Goal: Task Accomplishment & Management: Use online tool/utility

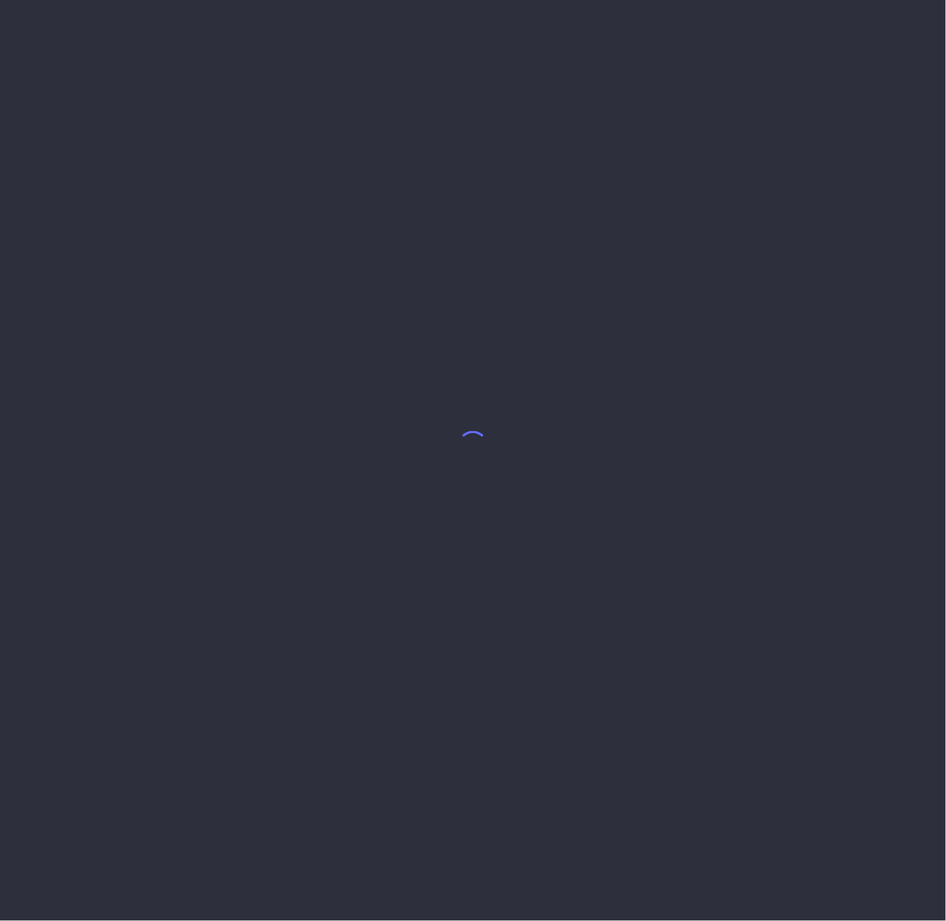
select select "7"
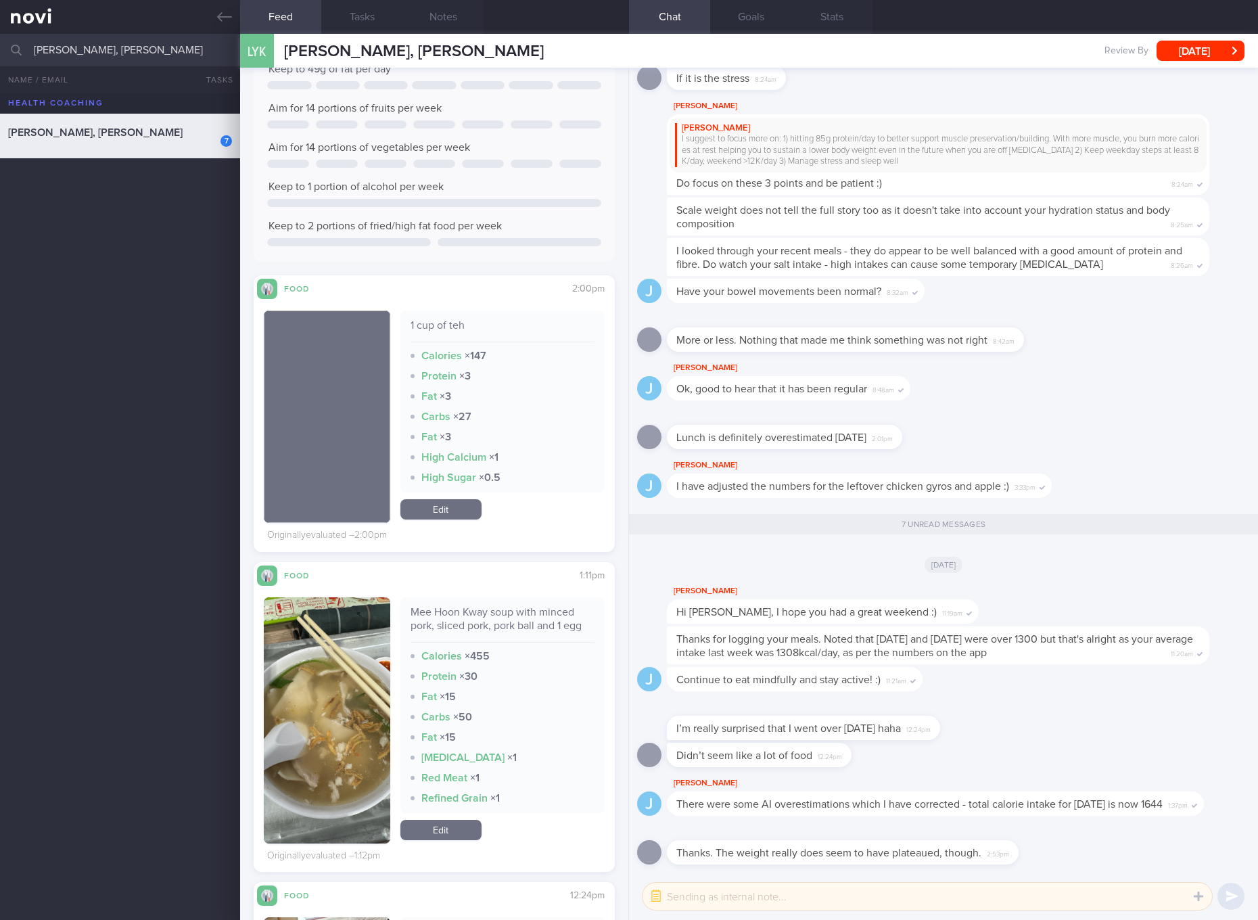
scroll to position [254, 0]
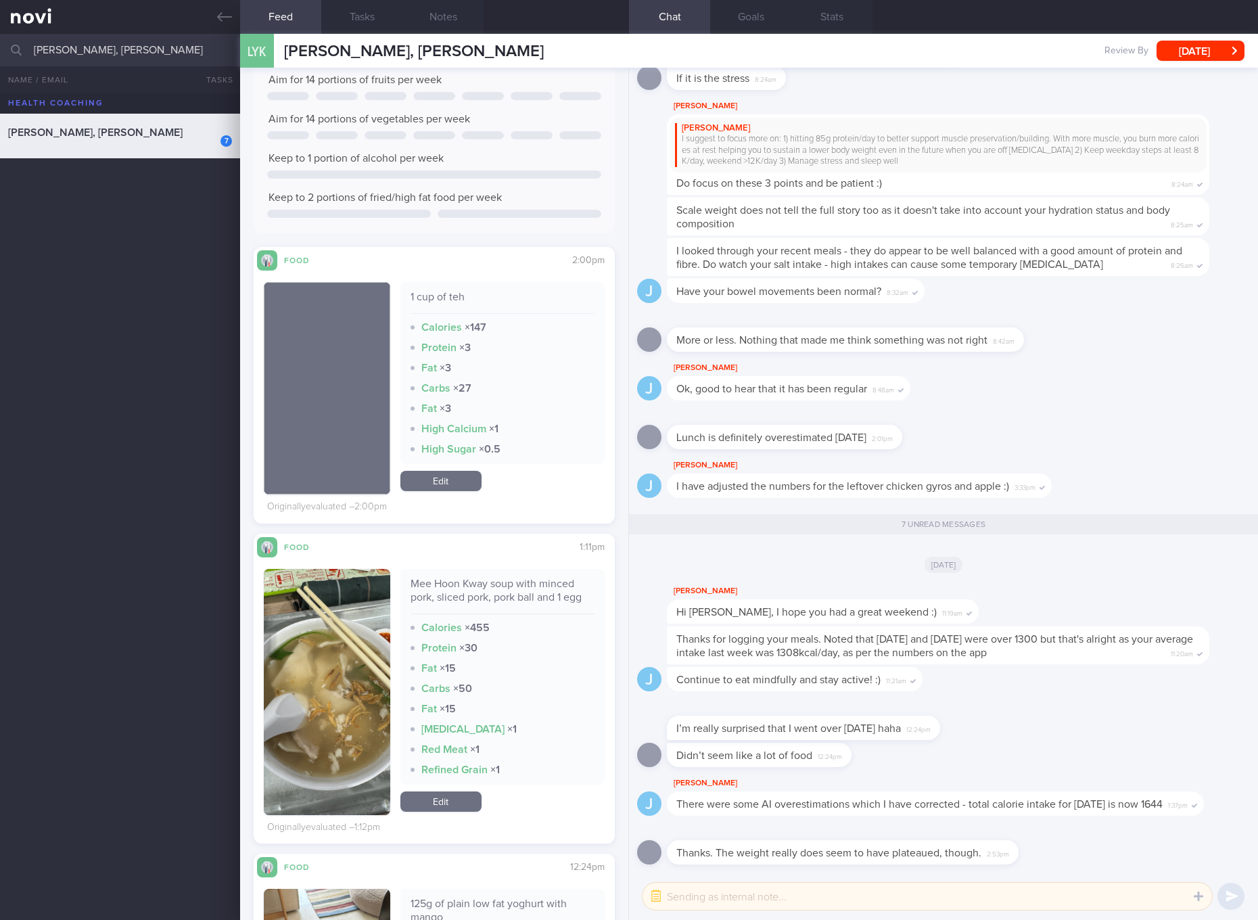
click at [547, 432] on div "High Calcium × 1" at bounding box center [503, 429] width 184 height 14
click at [704, 545] on div "[DATE]" at bounding box center [943, 564] width 613 height 38
click at [540, 602] on div "Mee Hoon Kway soup with minced pork, sliced pork, pork ball and 1 egg" at bounding box center [503, 595] width 184 height 37
click at [545, 585] on div "Mee Hoon Kway soup with minced pork, sliced pork, pork ball and 1 egg" at bounding box center [503, 595] width 184 height 37
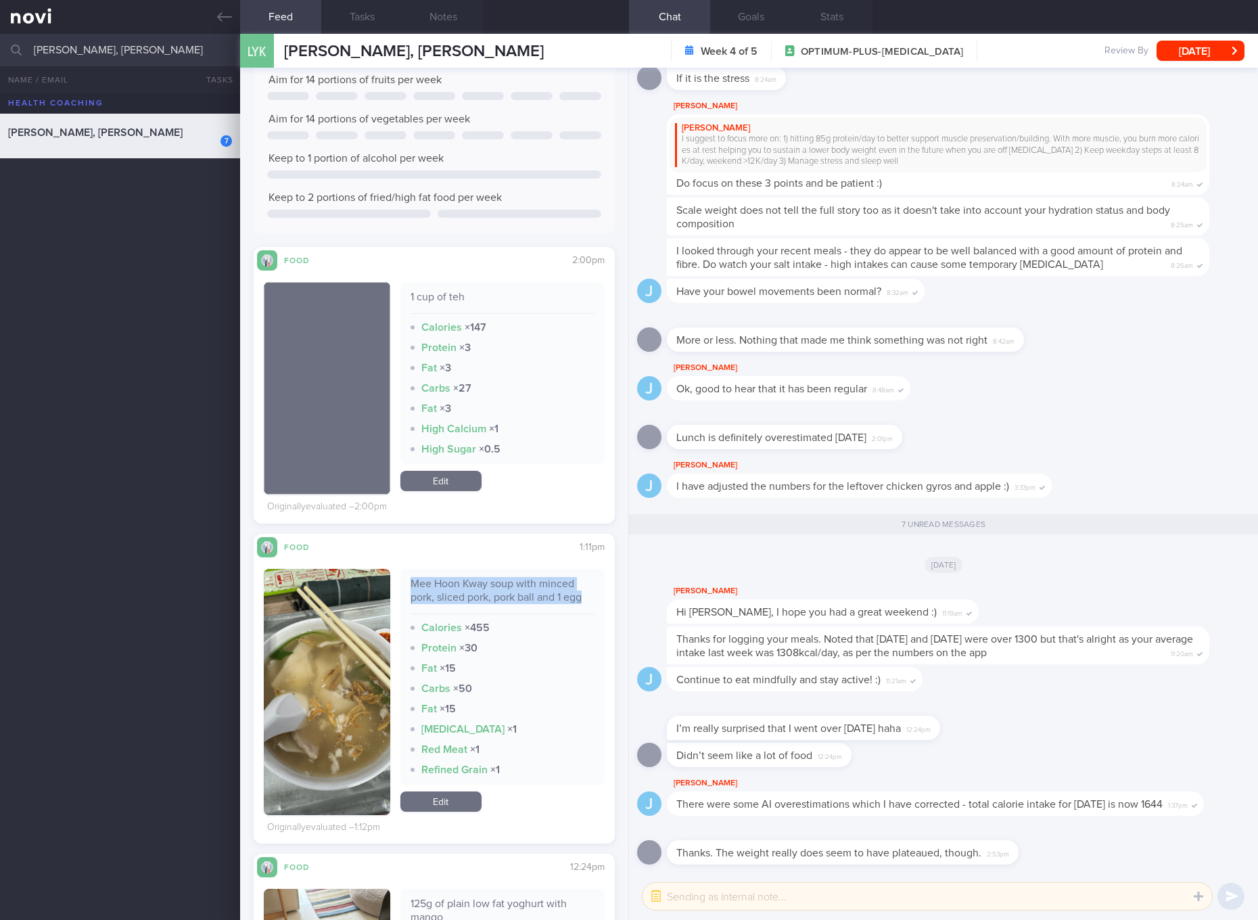
click at [545, 585] on div "Mee Hoon Kway soup with minced pork, sliced pork, pork ball and 1 egg" at bounding box center [503, 595] width 184 height 37
copy div "Mee Hoon Kway soup with minced pork, sliced pork, pork ball and 1 egg"
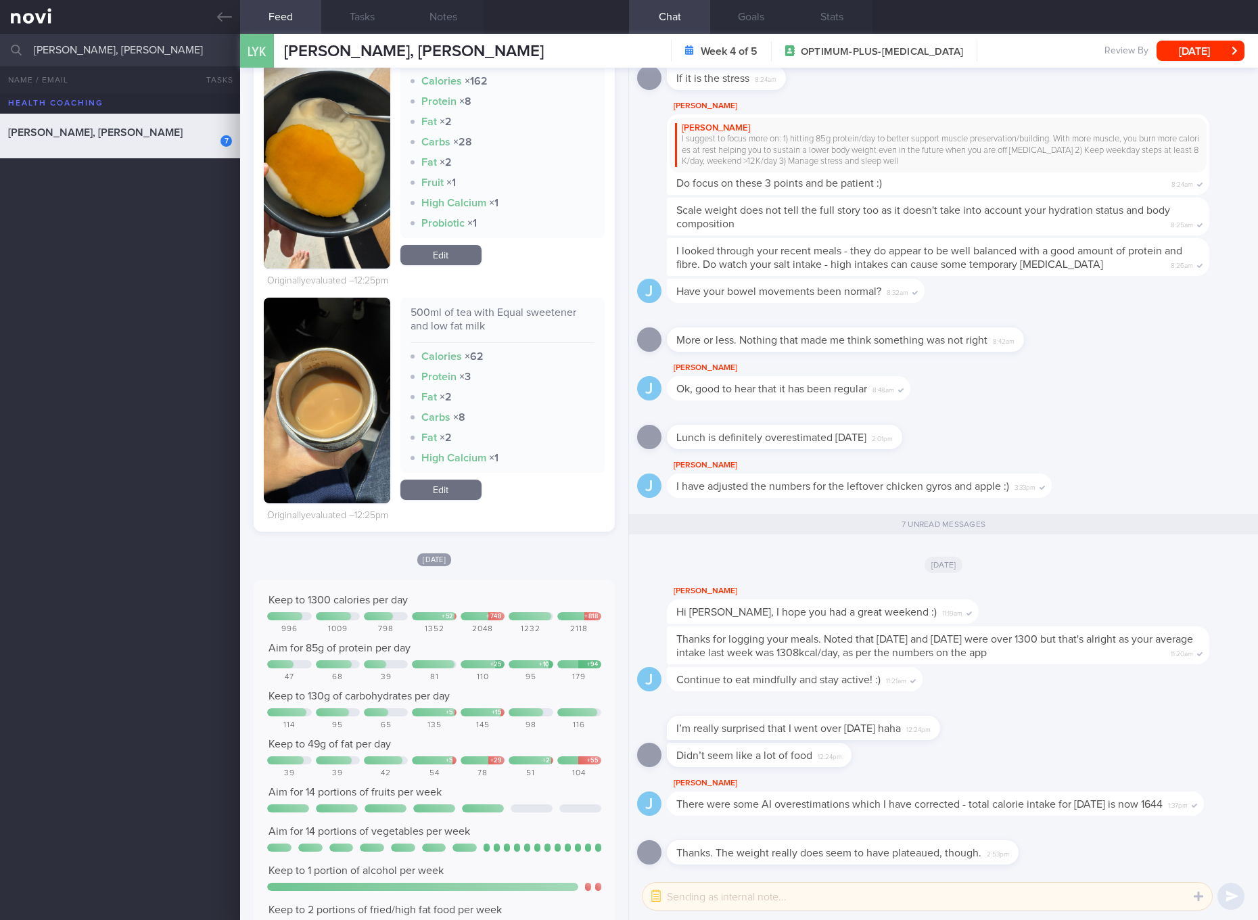
scroll to position [771, 0]
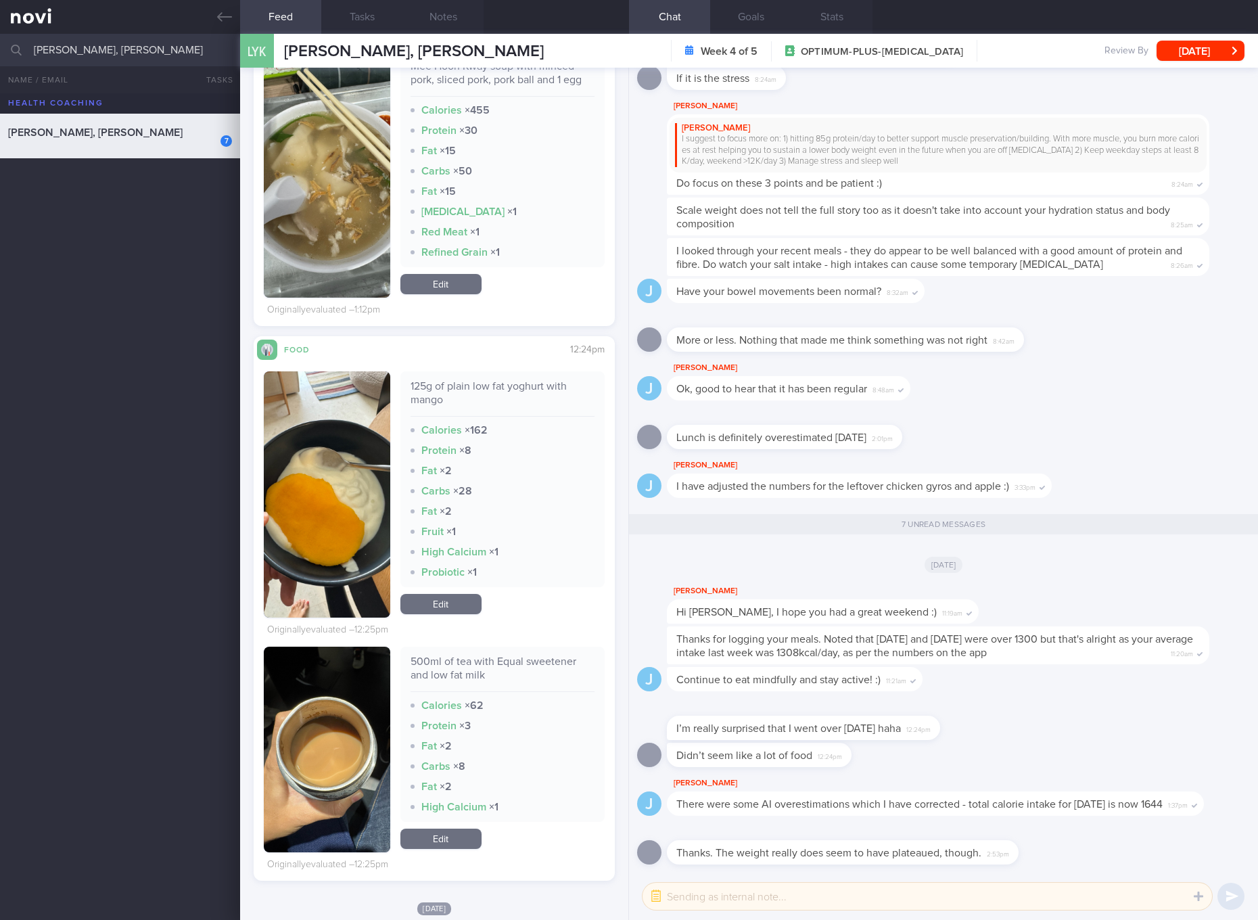
drag, startPoint x: 442, startPoint y: 607, endPoint x: 480, endPoint y: 554, distance: 65.0
click at [442, 607] on link "Edit" at bounding box center [441, 604] width 81 height 20
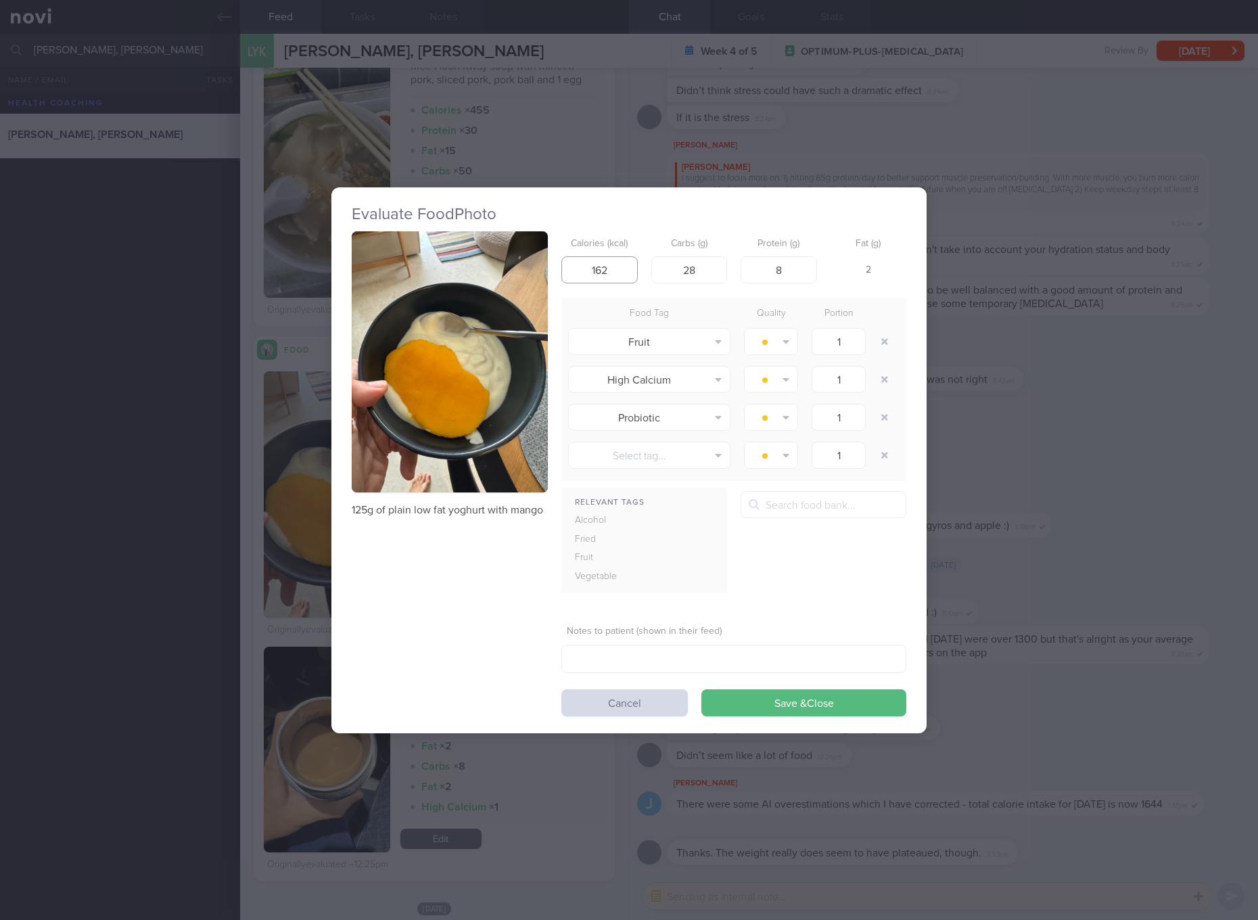
click at [612, 263] on input "162" at bounding box center [600, 269] width 76 height 27
type input "96"
type input "16"
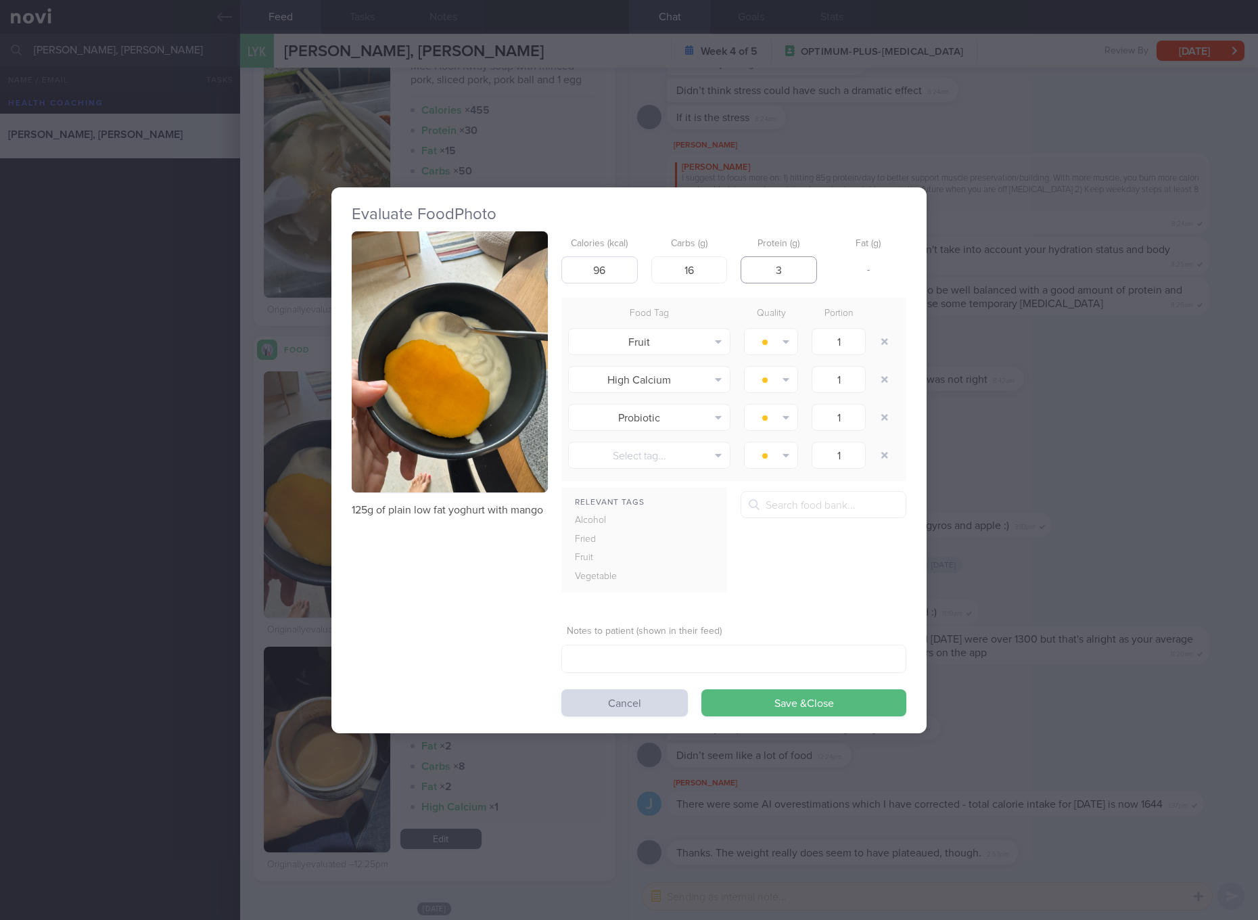
type input "3"
click at [702, 689] on button "Save & Close" at bounding box center [804, 702] width 205 height 27
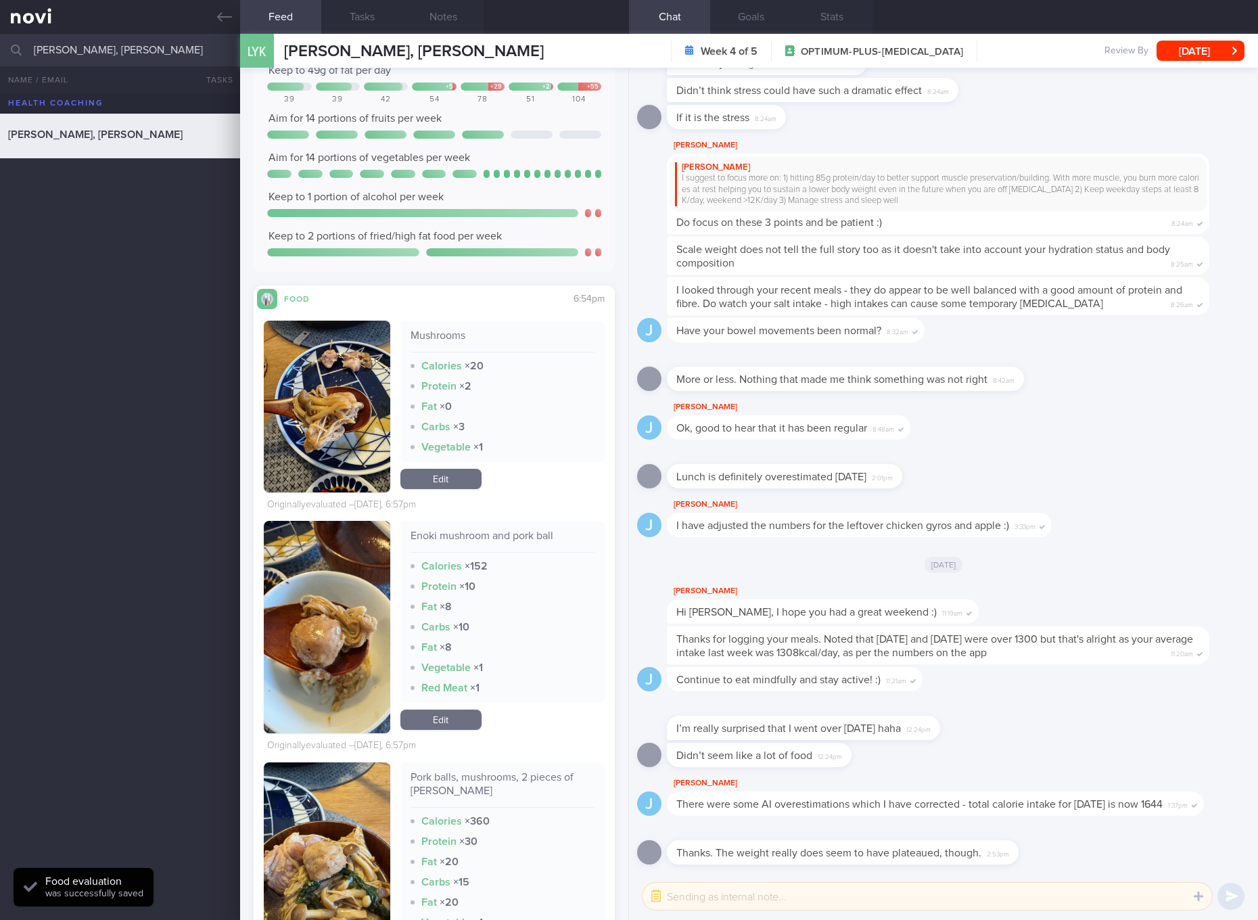
scroll to position [1821, 0]
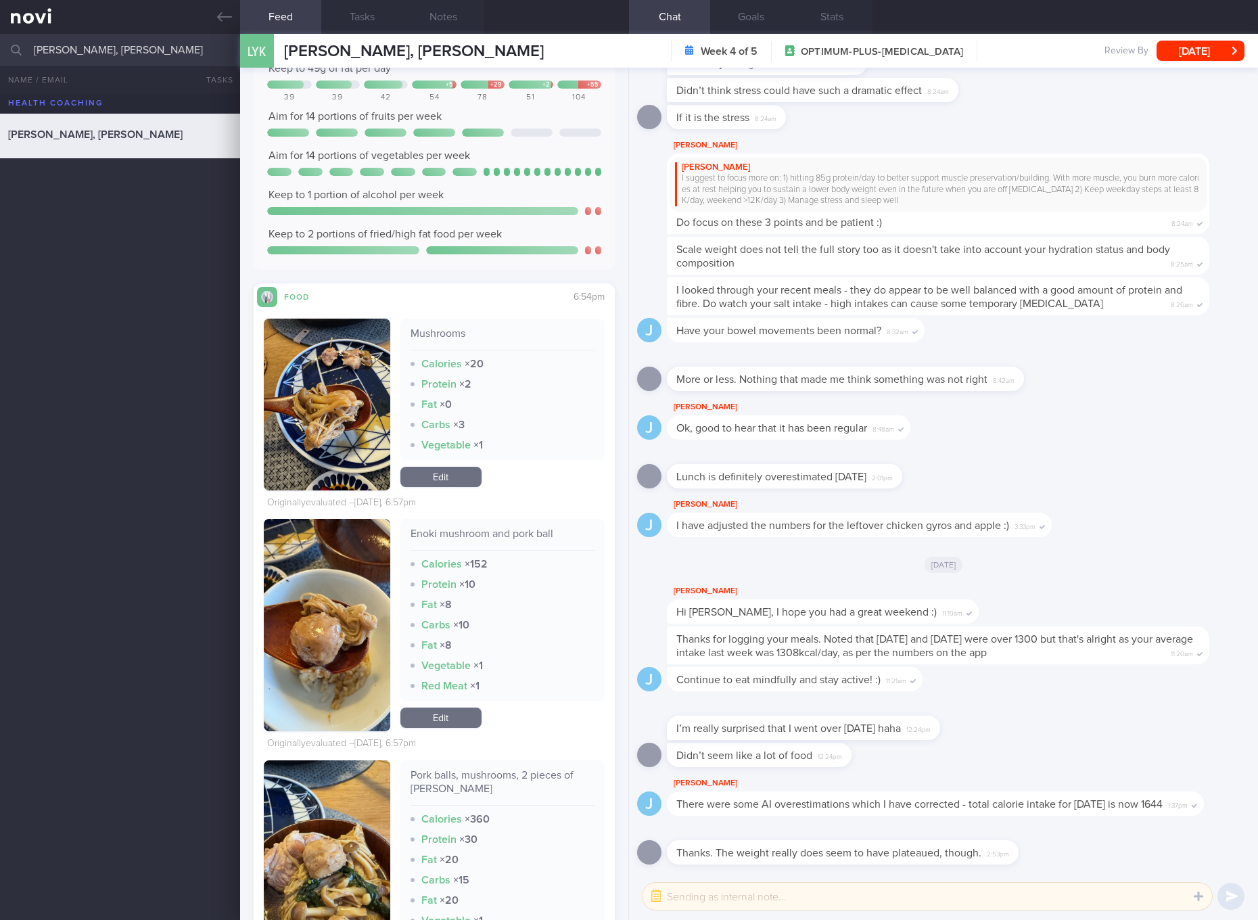
click at [478, 534] on div "Enoki mushroom and pork ball" at bounding box center [503, 539] width 184 height 24
copy div "Enoki mushroom and pork ball"
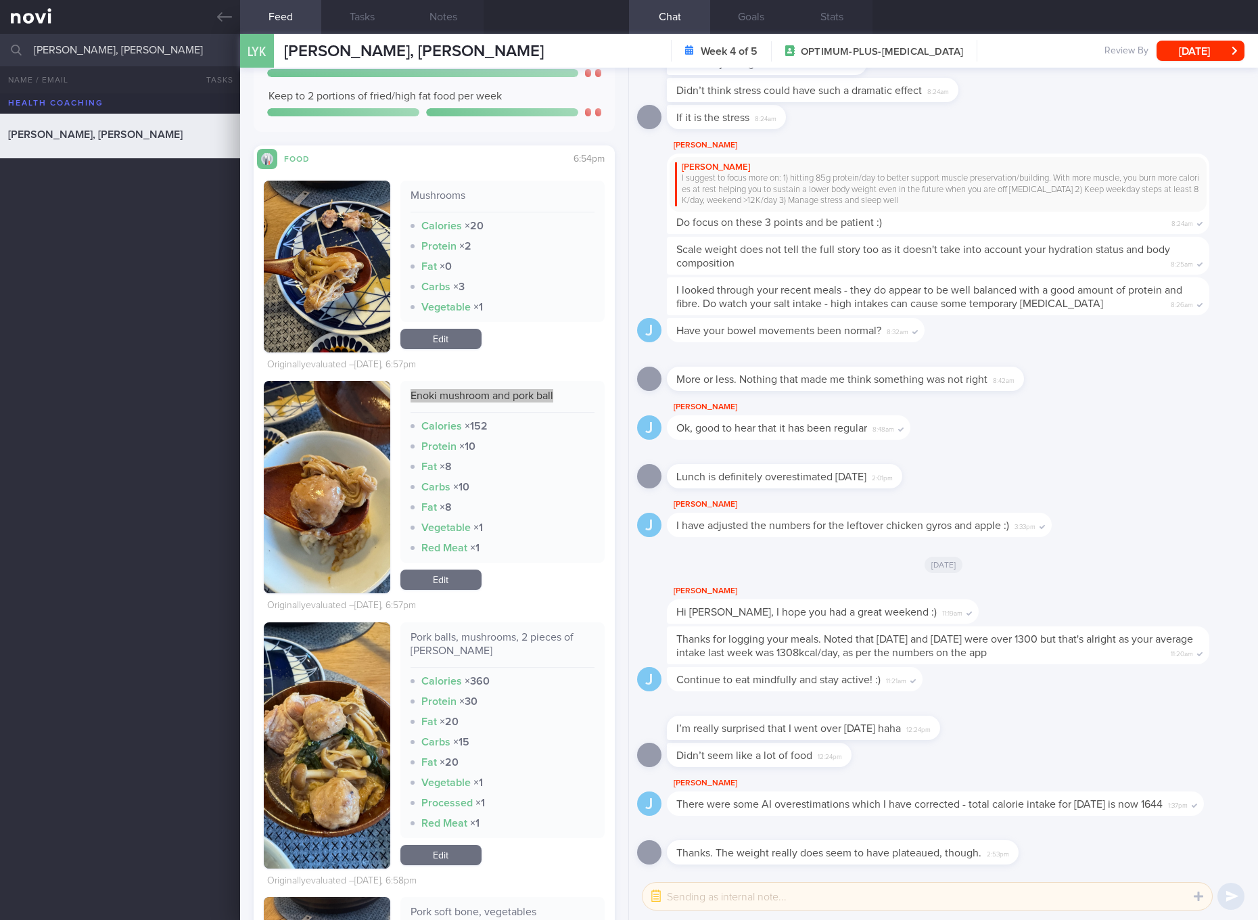
scroll to position [2075, 0]
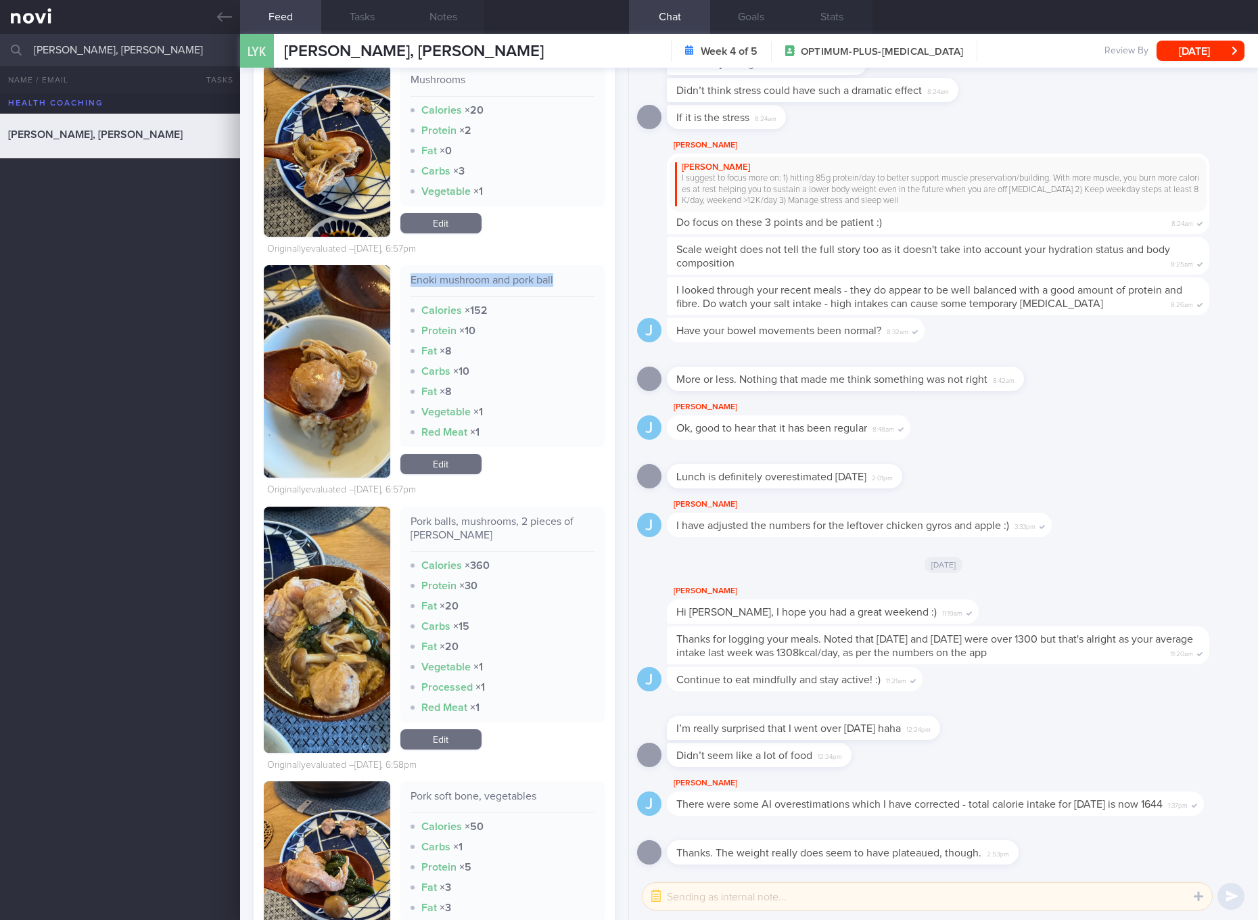
click at [324, 640] on button "button" at bounding box center [327, 630] width 127 height 246
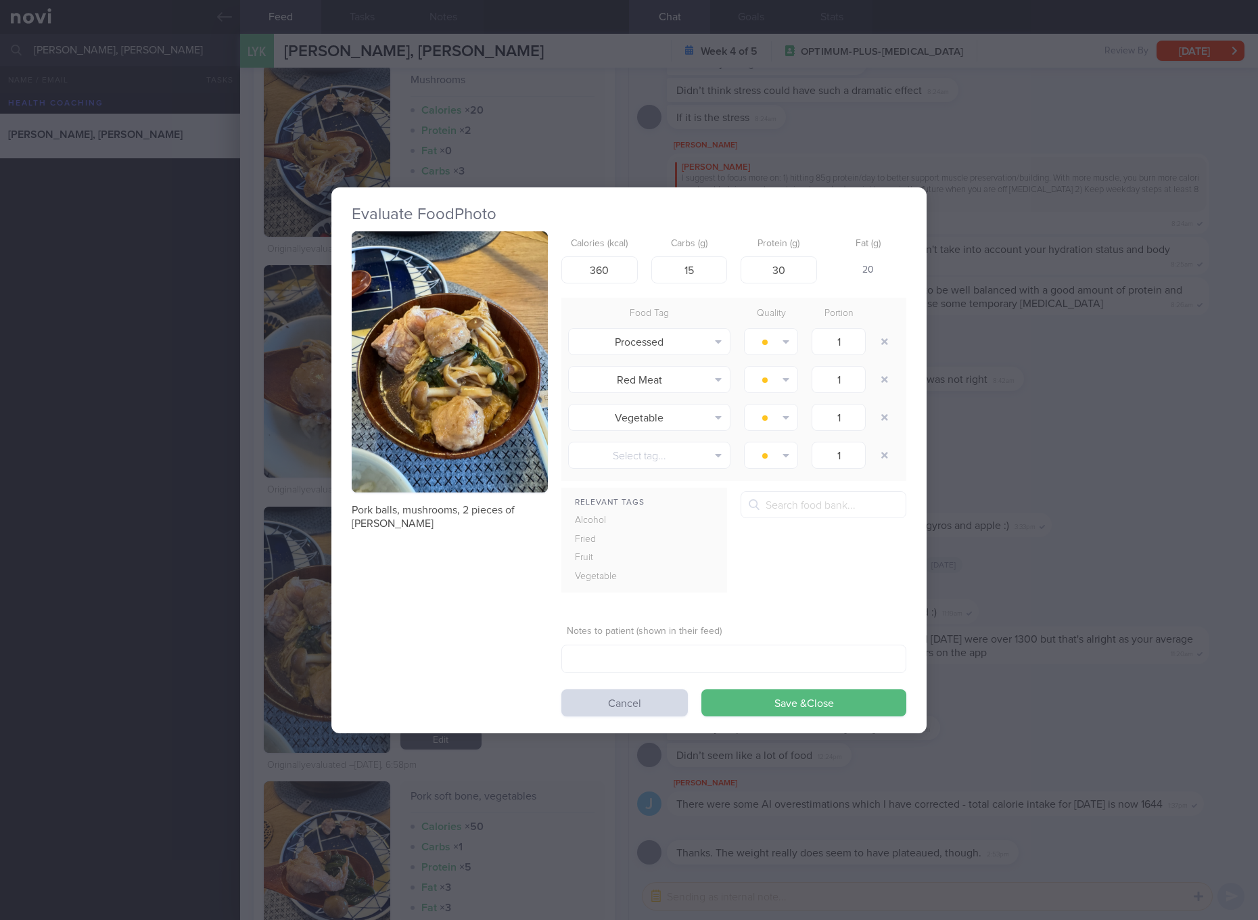
click at [460, 392] on button "button" at bounding box center [450, 362] width 196 height 262
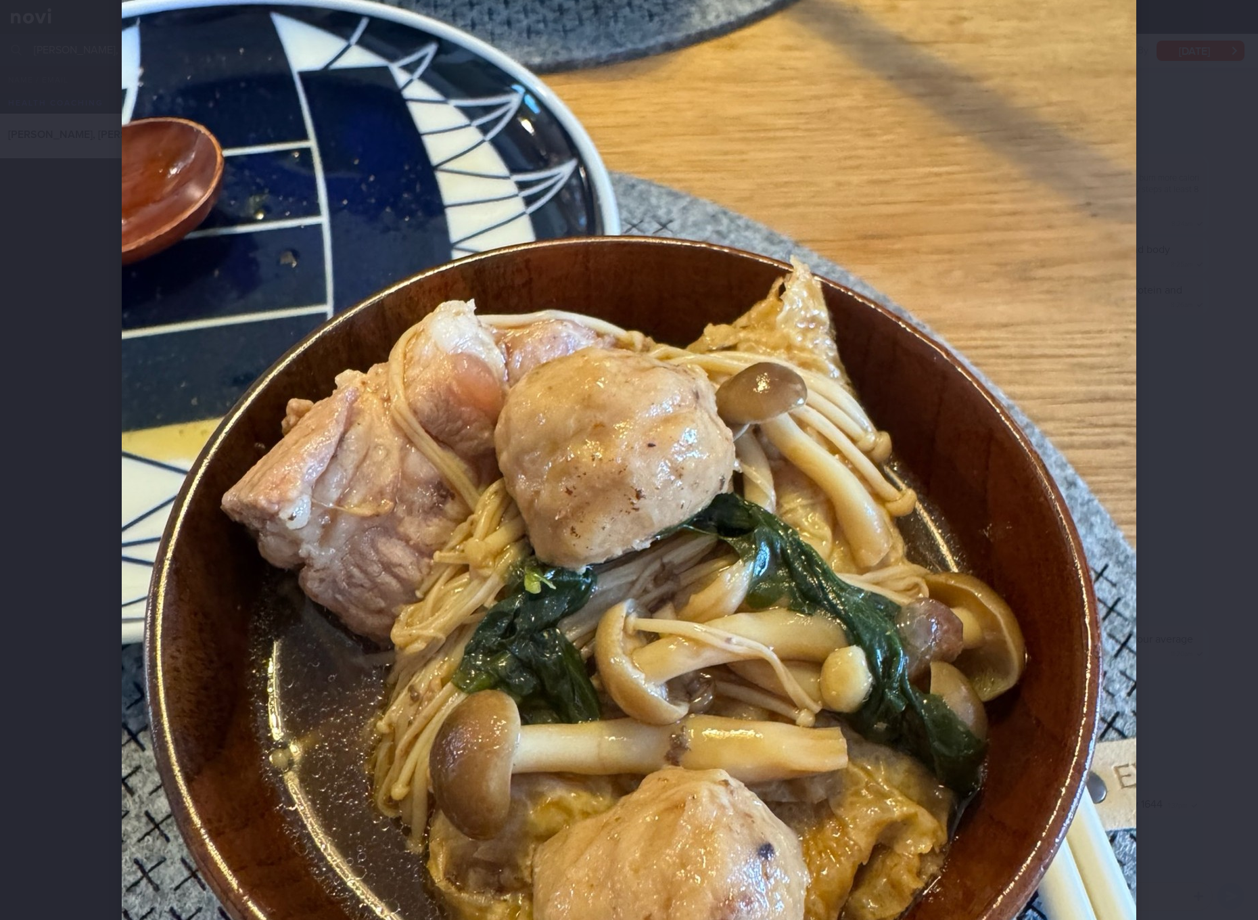
scroll to position [254, 0]
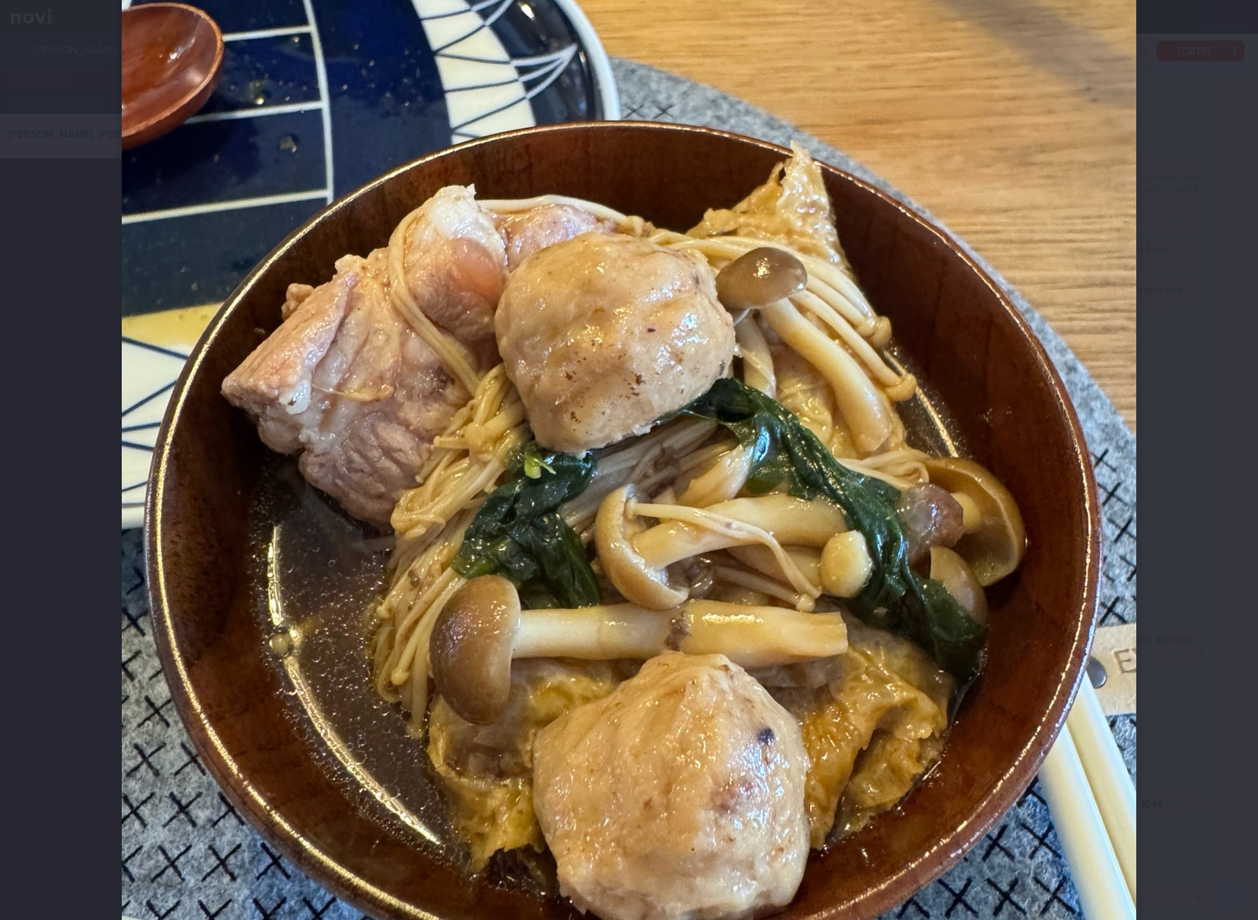
click at [945, 458] on div at bounding box center [629, 476] width 1123 height 1461
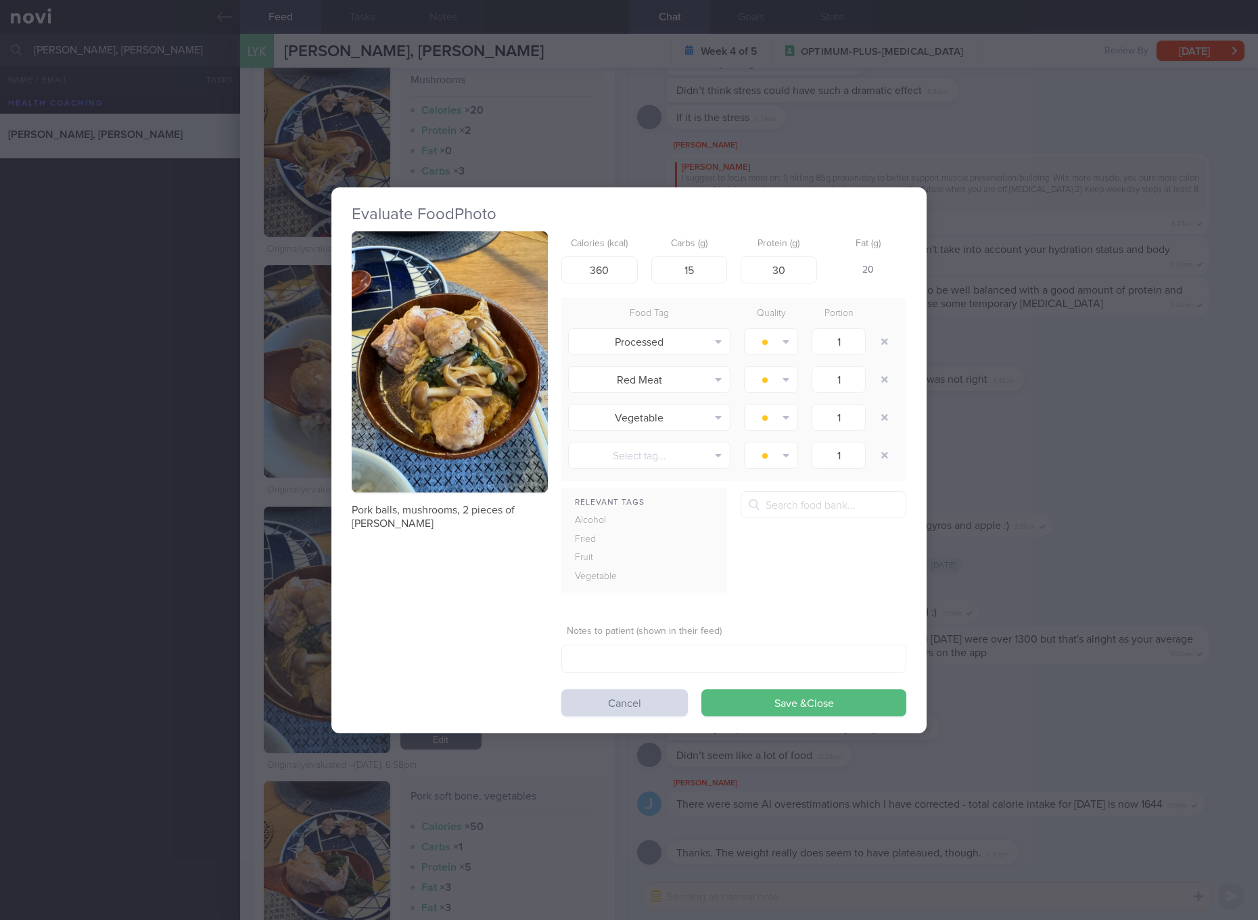
click at [527, 514] on p "Pork balls, mushrooms, 2 pieces of [PERSON_NAME]" at bounding box center [450, 516] width 196 height 27
copy div "Pork balls, mushrooms, 2 pieces of [PERSON_NAME]"
click at [945, 564] on div "Evaluate Food Photo Pork balls, mushrooms, 2 pieces of yong tau foo Calories (k…" at bounding box center [629, 460] width 1258 height 920
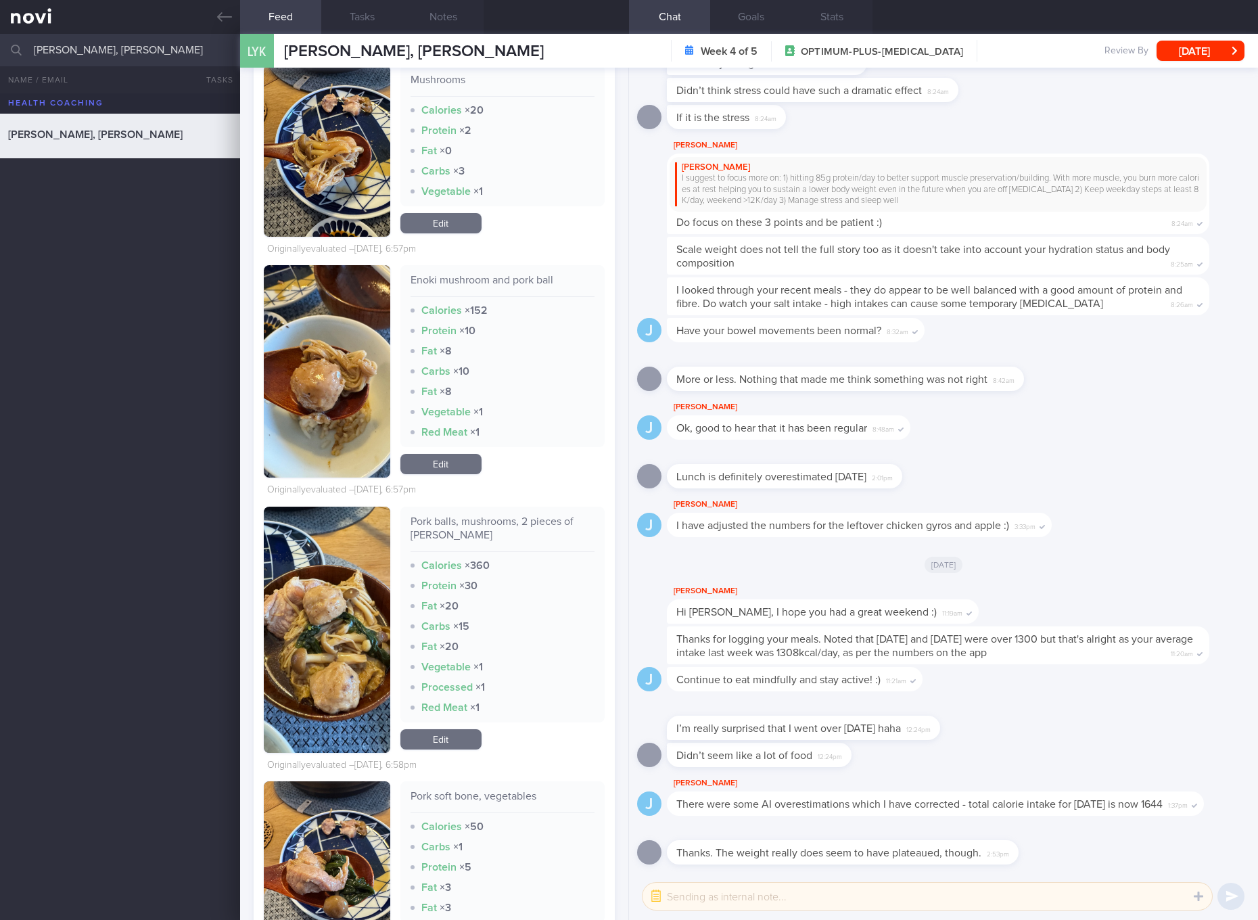
click at [437, 465] on link "Edit" at bounding box center [441, 464] width 81 height 20
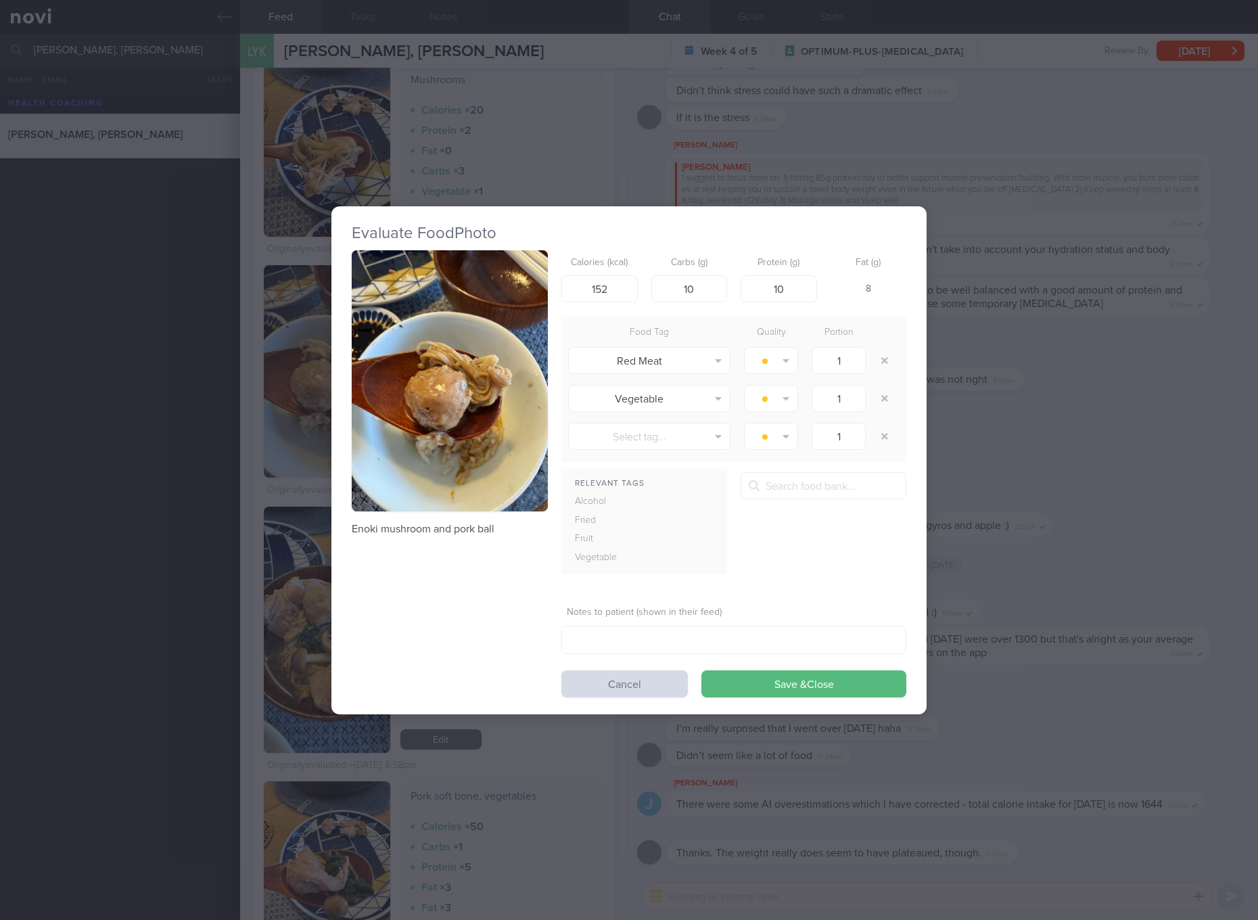
click at [604, 271] on div "Calories (kcal) 152" at bounding box center [600, 276] width 76 height 53
click at [604, 290] on input "152" at bounding box center [600, 288] width 76 height 27
type input "54"
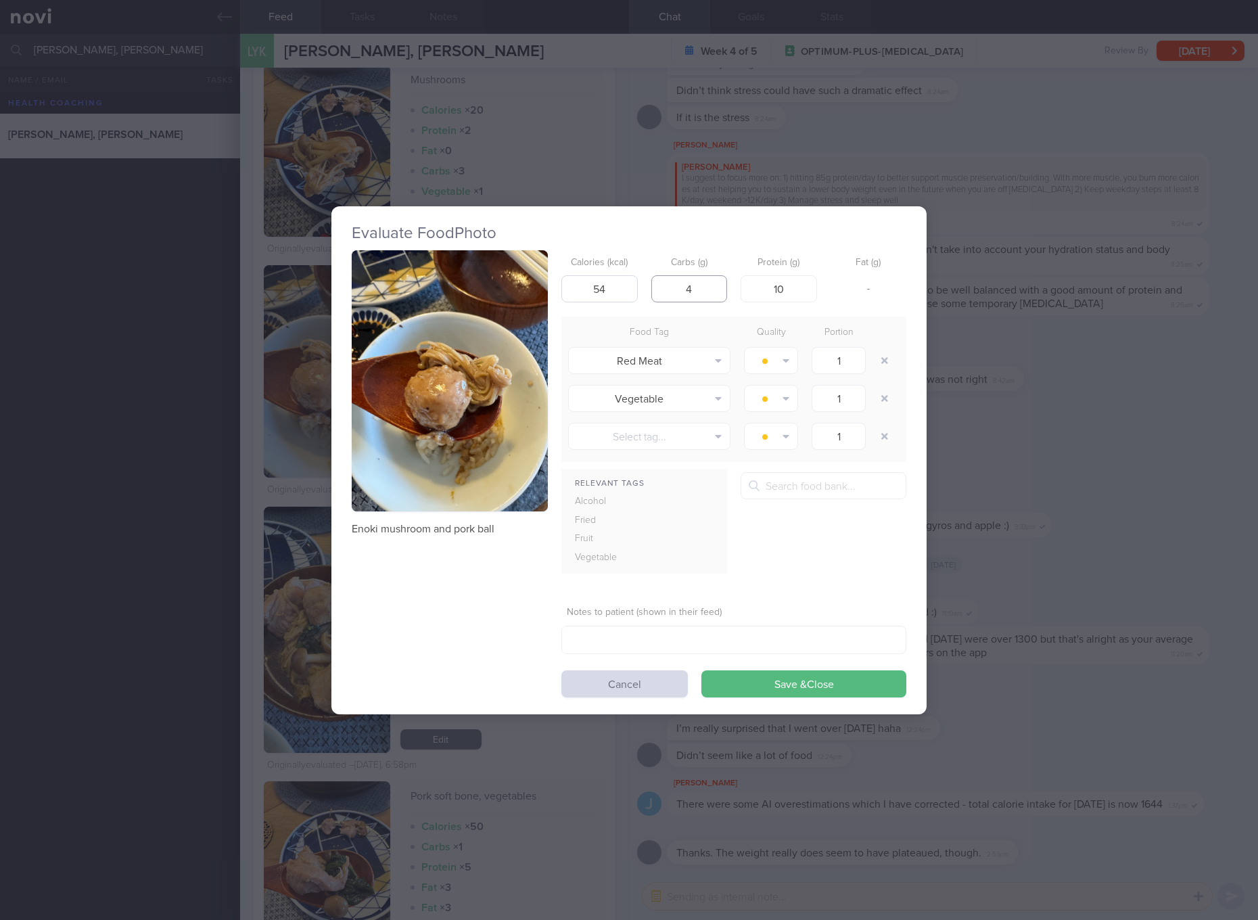
type input "4"
type input "8"
click at [702, 670] on button "Save & Close" at bounding box center [804, 683] width 205 height 27
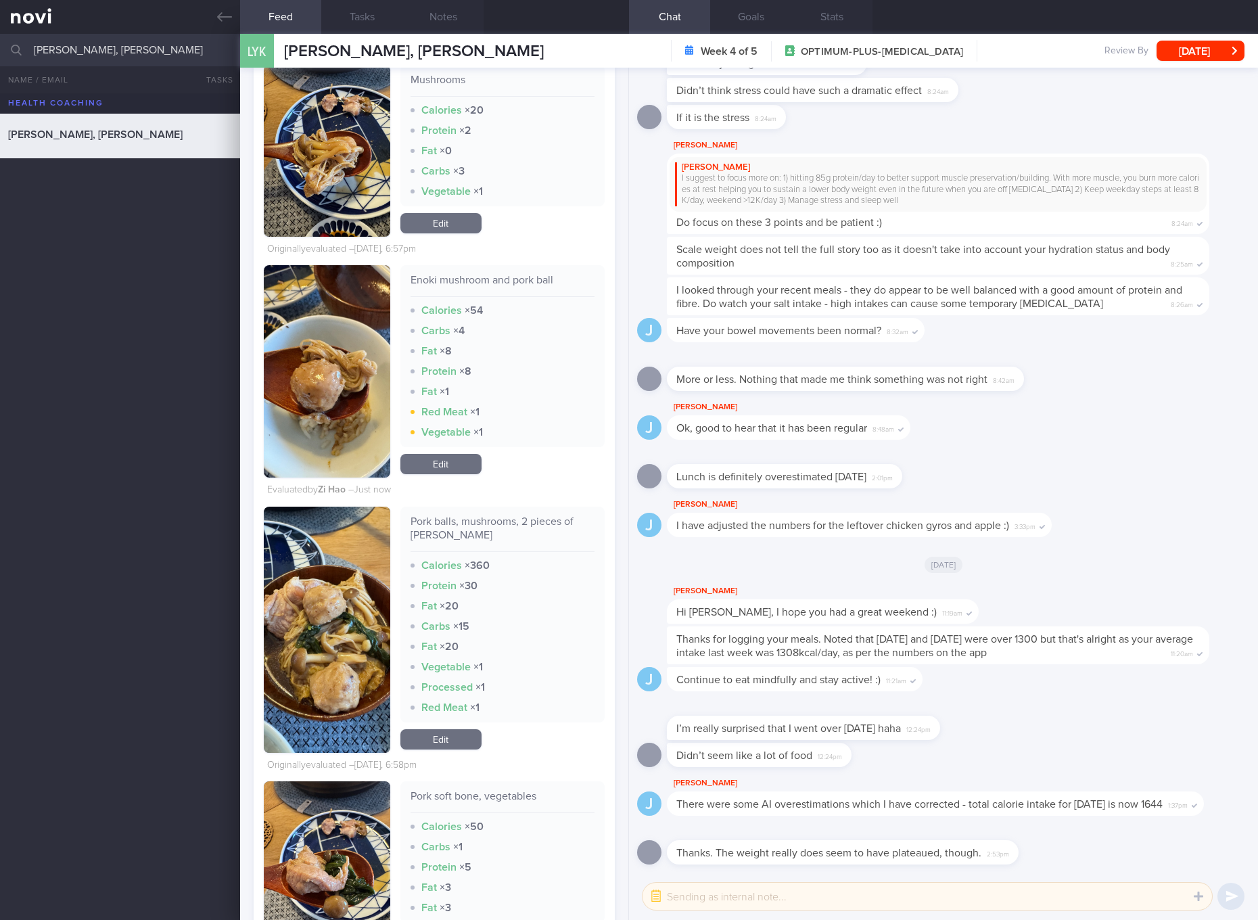
click at [945, 805] on div "There were some AI overestimations which I have corrected - total calorie intak…" at bounding box center [935, 804] width 537 height 24
click at [432, 745] on link "Edit" at bounding box center [441, 739] width 81 height 20
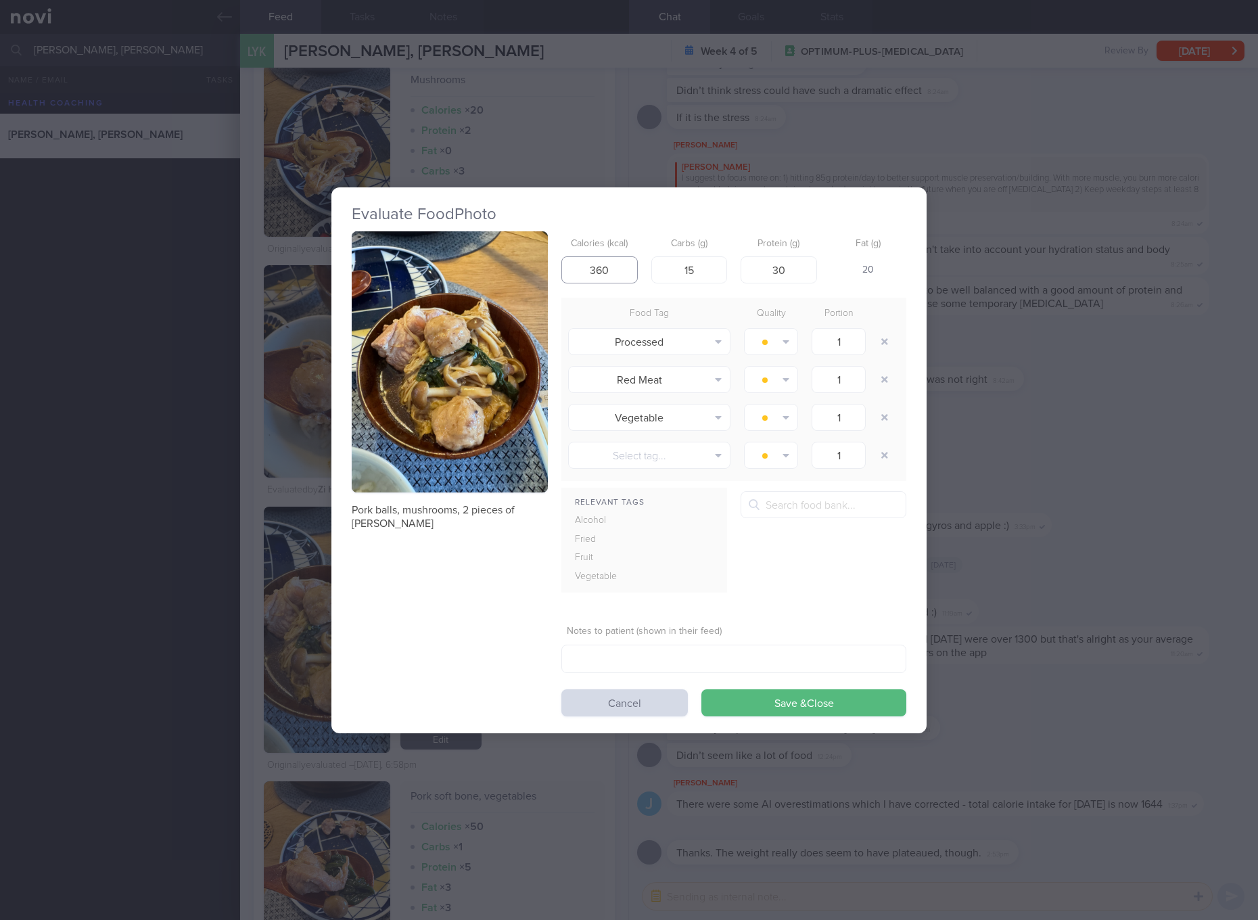
click at [612, 274] on input "360" at bounding box center [600, 269] width 76 height 27
type input "172"
type input "11"
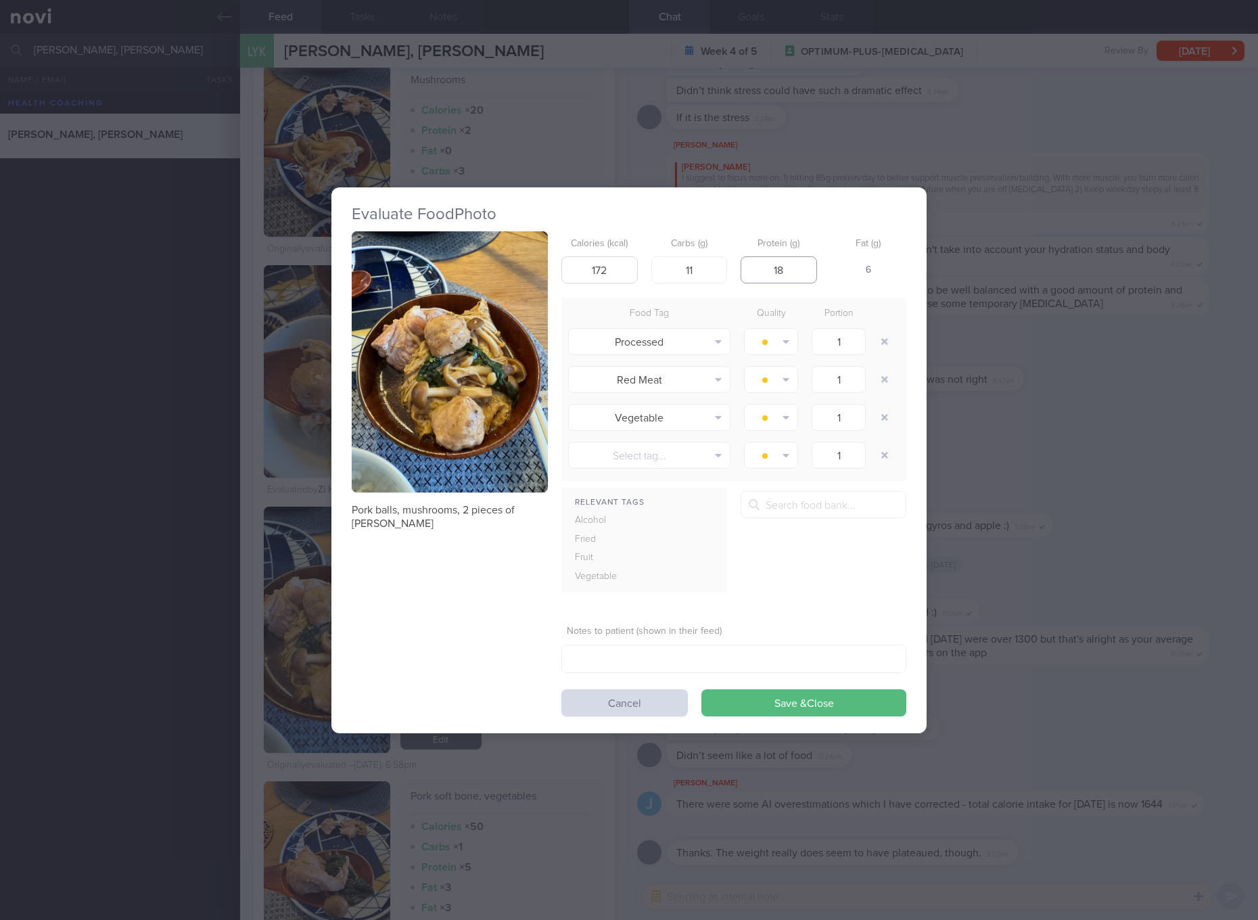
type input "18"
click at [702, 689] on button "Save & Close" at bounding box center [804, 702] width 205 height 27
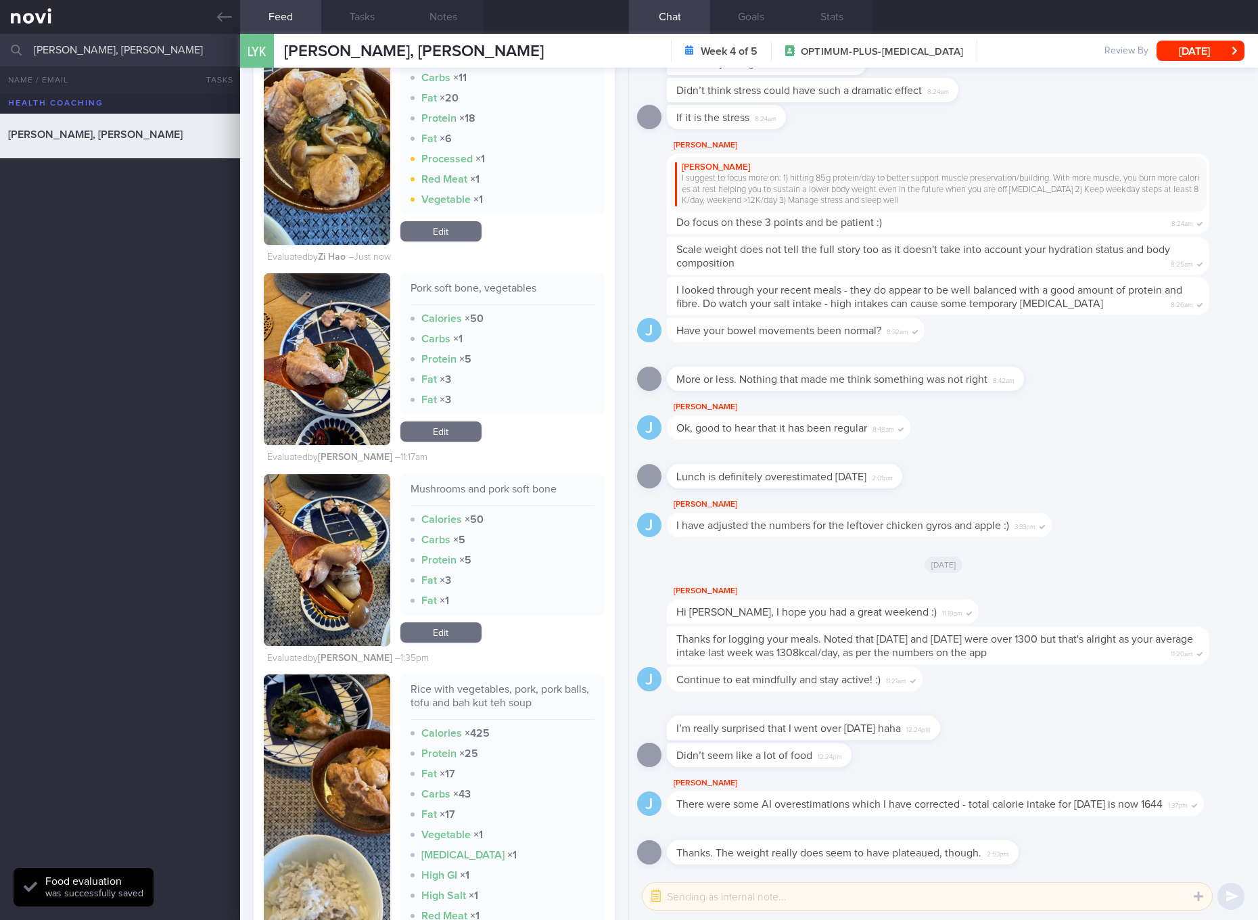
scroll to position [2836, 0]
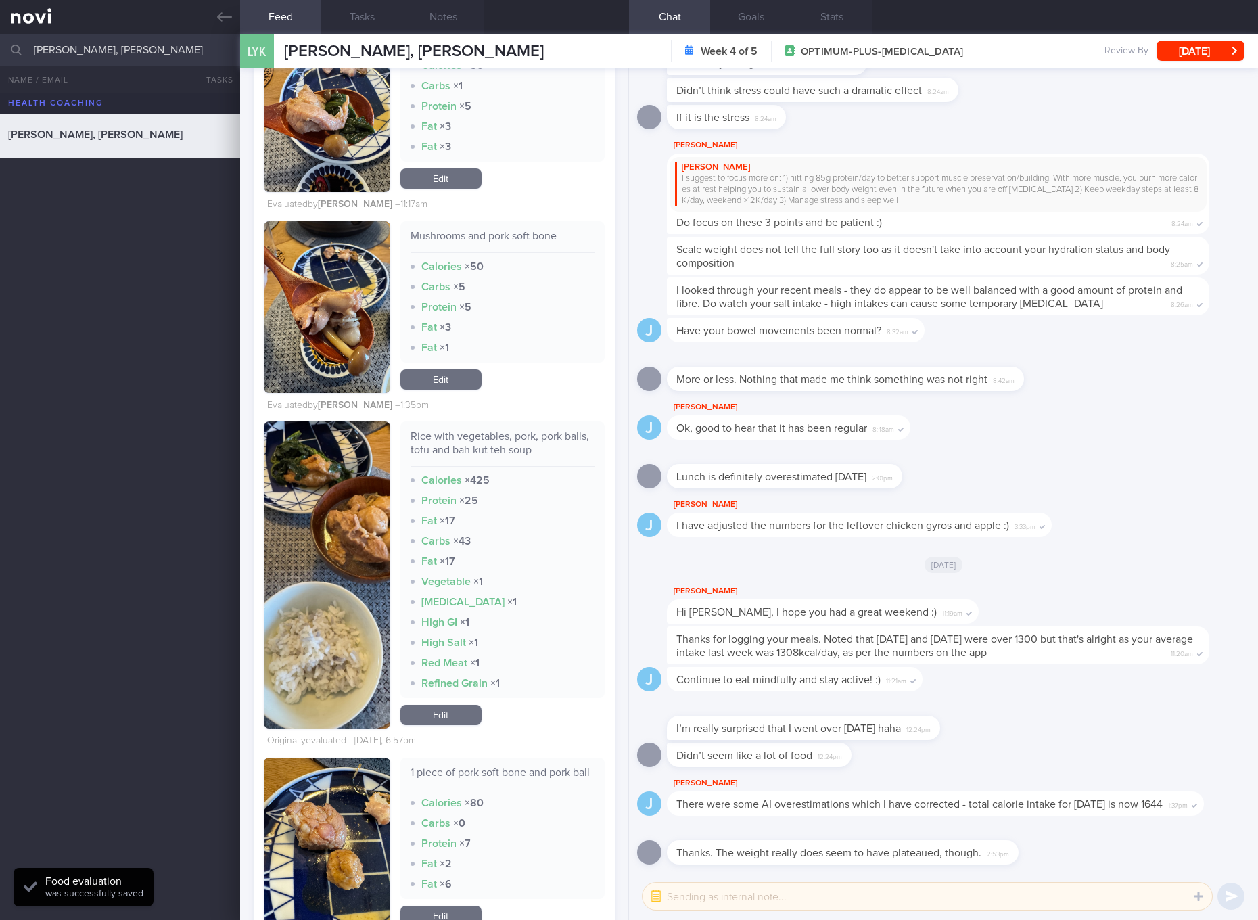
click at [468, 448] on div "Rice with vegetables, pork, pork balls, tofu and bah kut teh soup" at bounding box center [503, 448] width 184 height 37
copy div "Rice with vegetables, pork, pork balls, tofu and bah kut teh soup"
click at [338, 580] on button "button" at bounding box center [327, 575] width 127 height 307
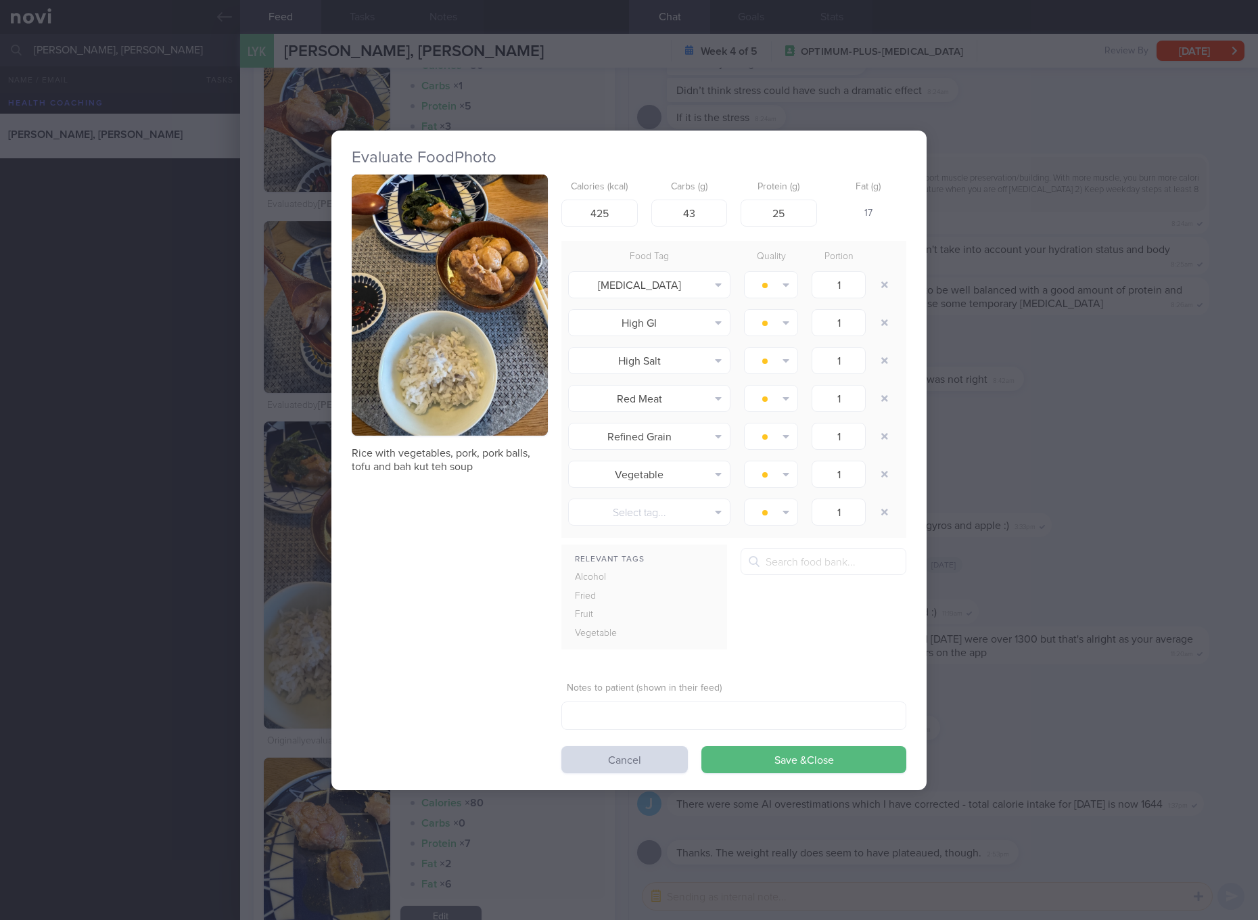
click at [490, 382] on img "button" at bounding box center [450, 306] width 196 height 262
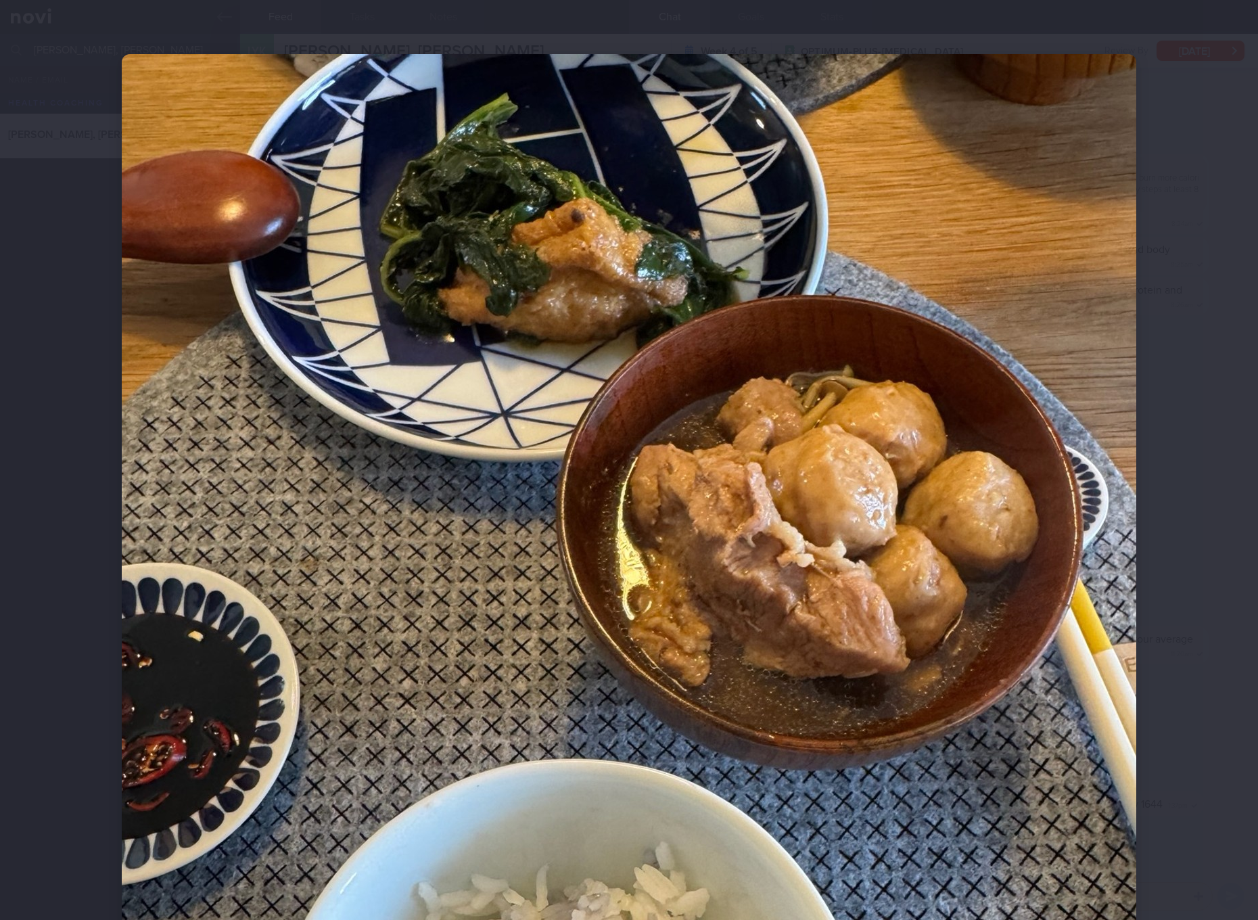
click at [880, 483] on img at bounding box center [629, 730] width 1015 height 1353
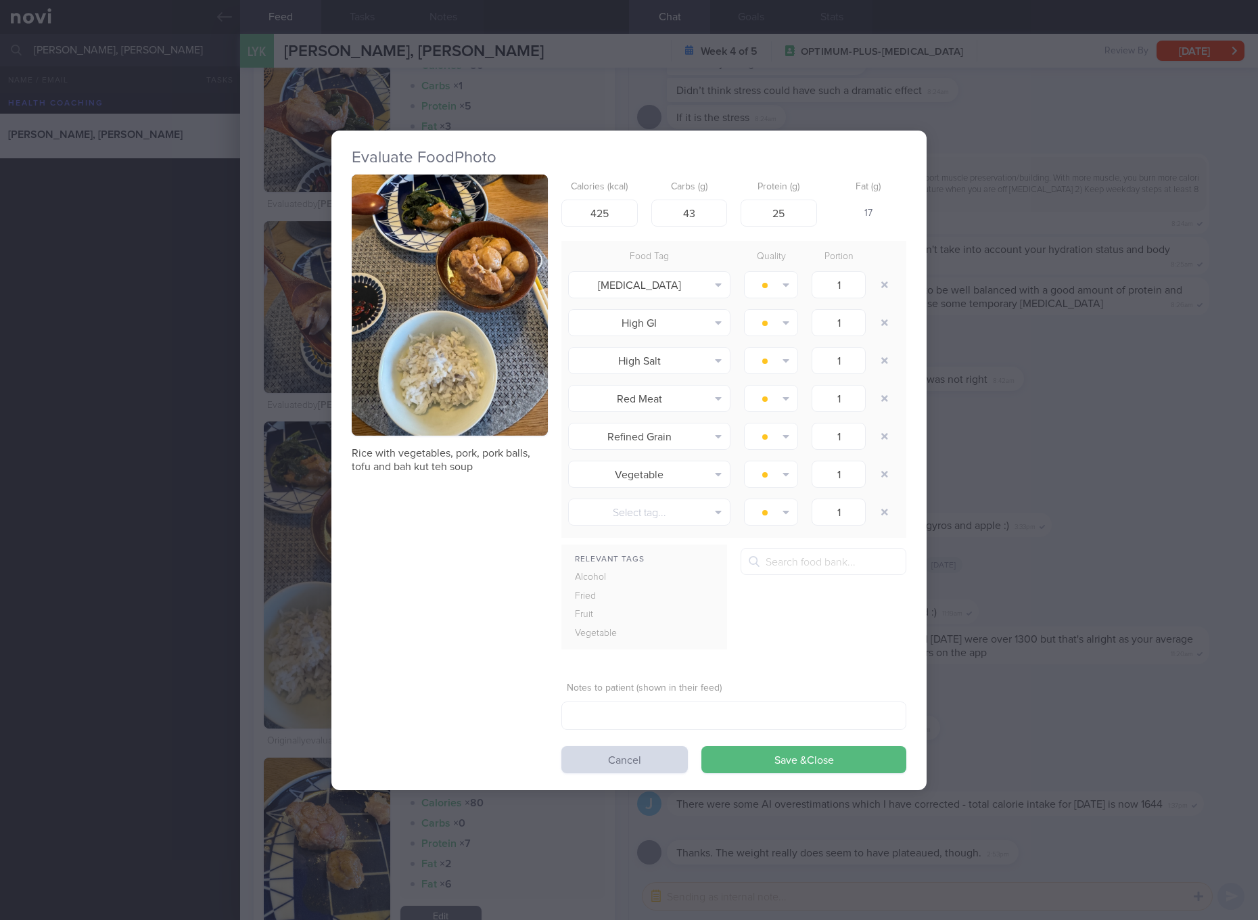
click at [457, 384] on button "button" at bounding box center [450, 306] width 196 height 262
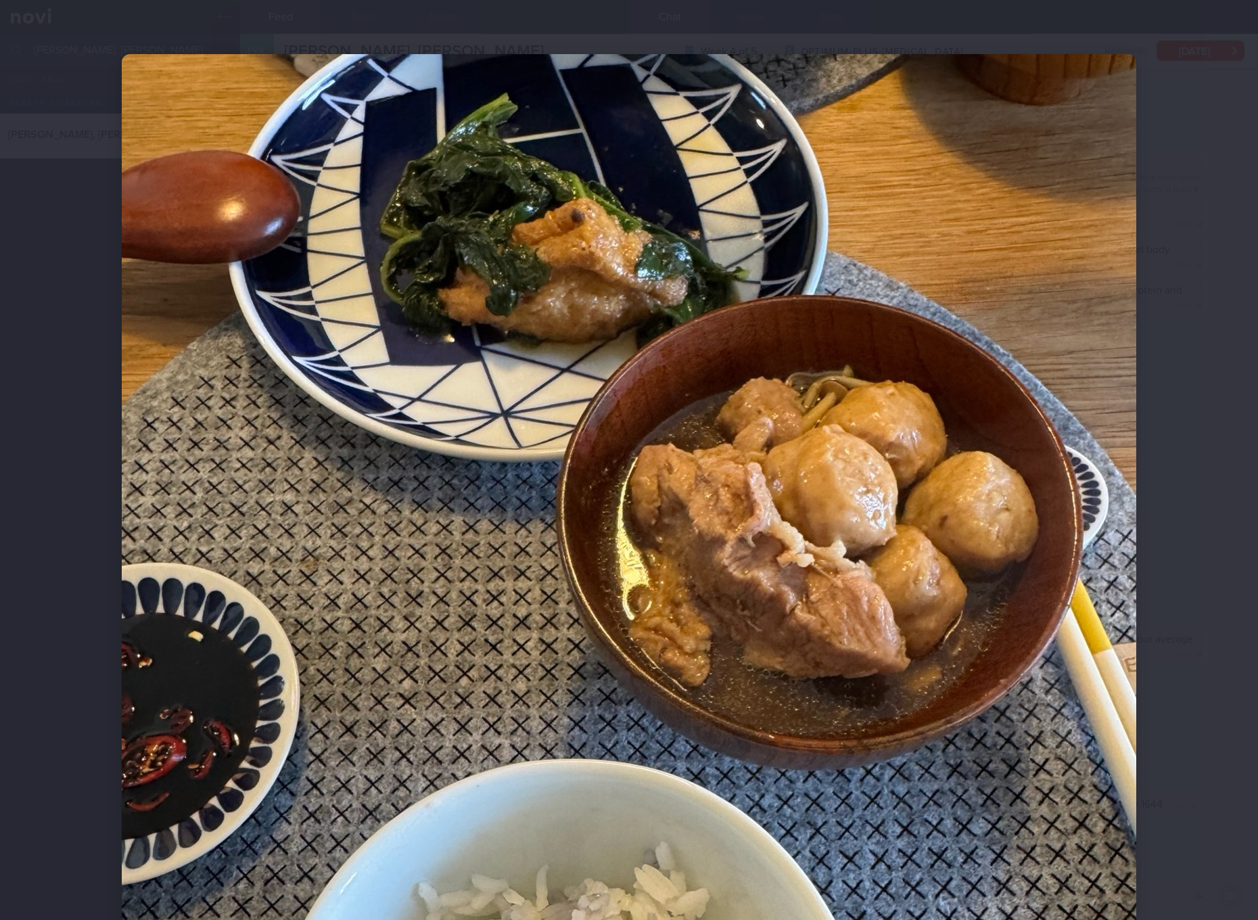
click at [808, 661] on img at bounding box center [629, 730] width 1015 height 1353
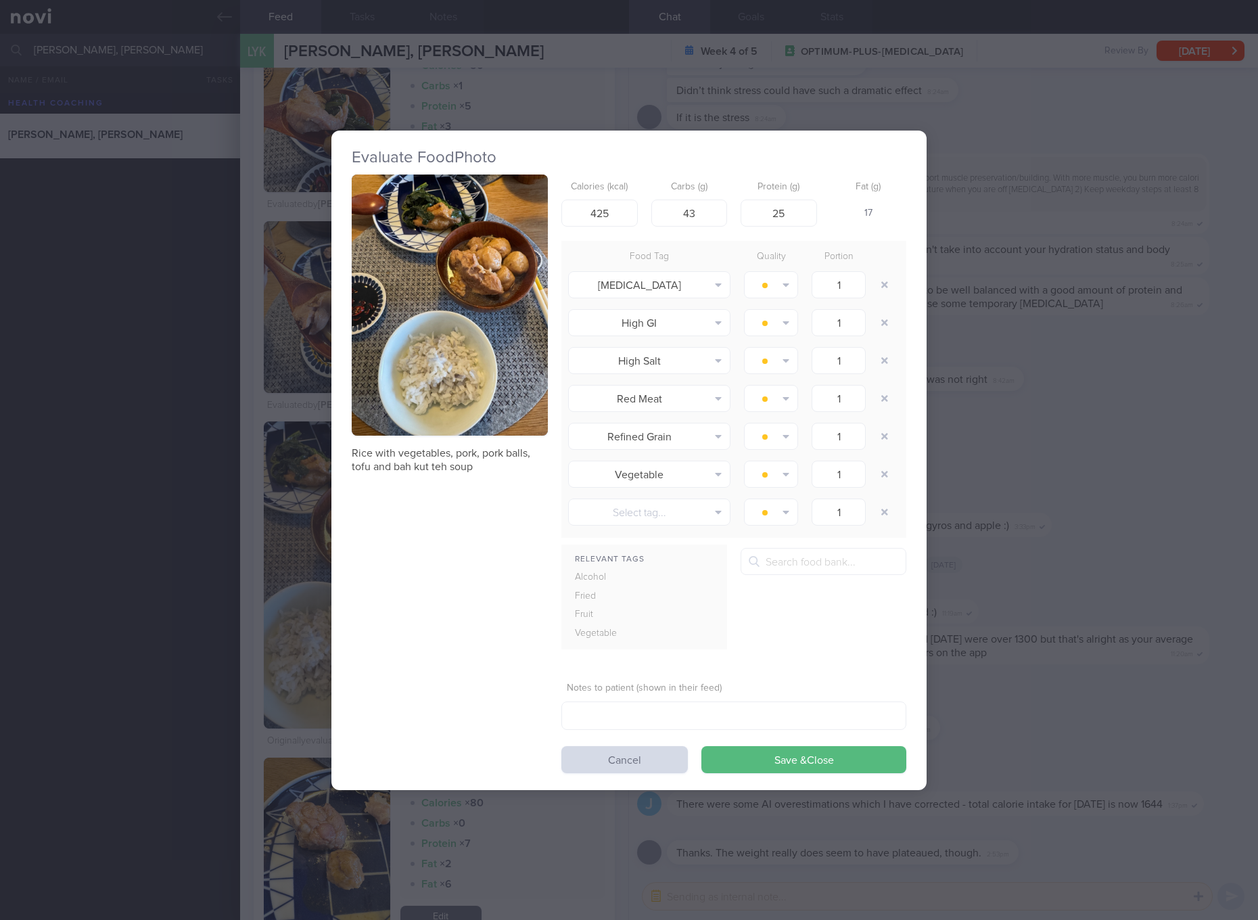
click at [945, 560] on div "Evaluate Food Photo Rice with vegetables, pork, pork balls, tofu and bah kut te…" at bounding box center [629, 460] width 1258 height 920
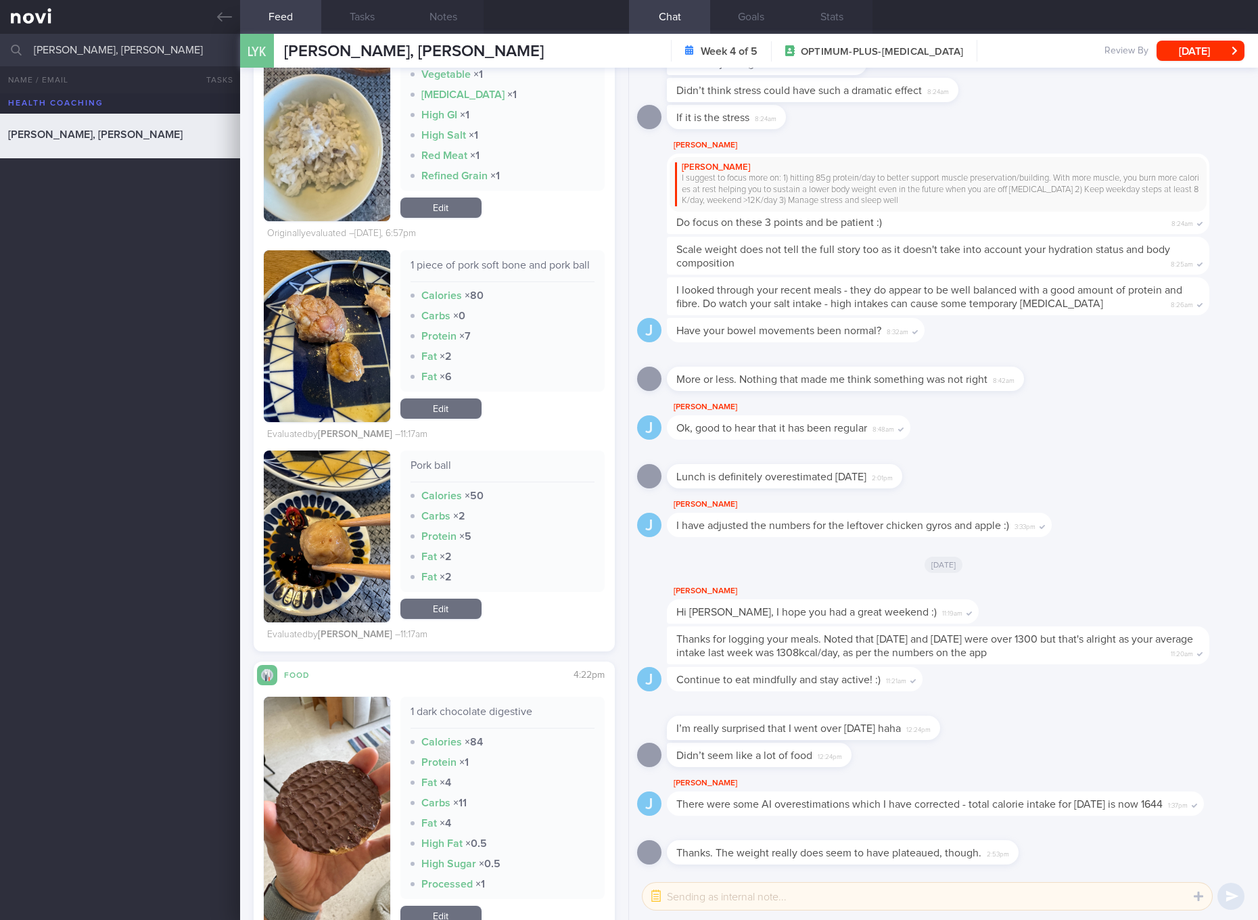
scroll to position [3598, 0]
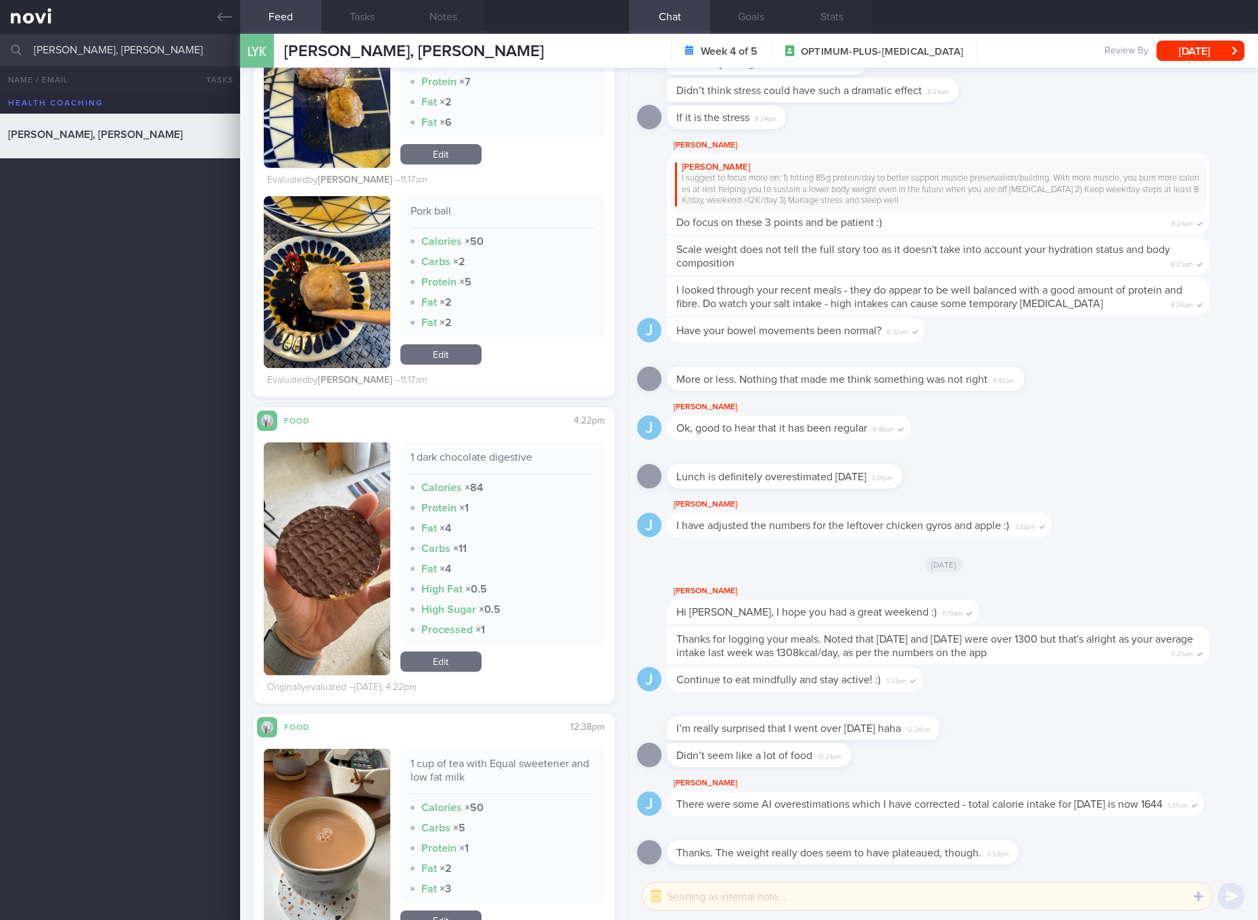
click at [945, 792] on div "There were some AI overestimations which I have corrected - total calorie intak…" at bounding box center [935, 804] width 537 height 24
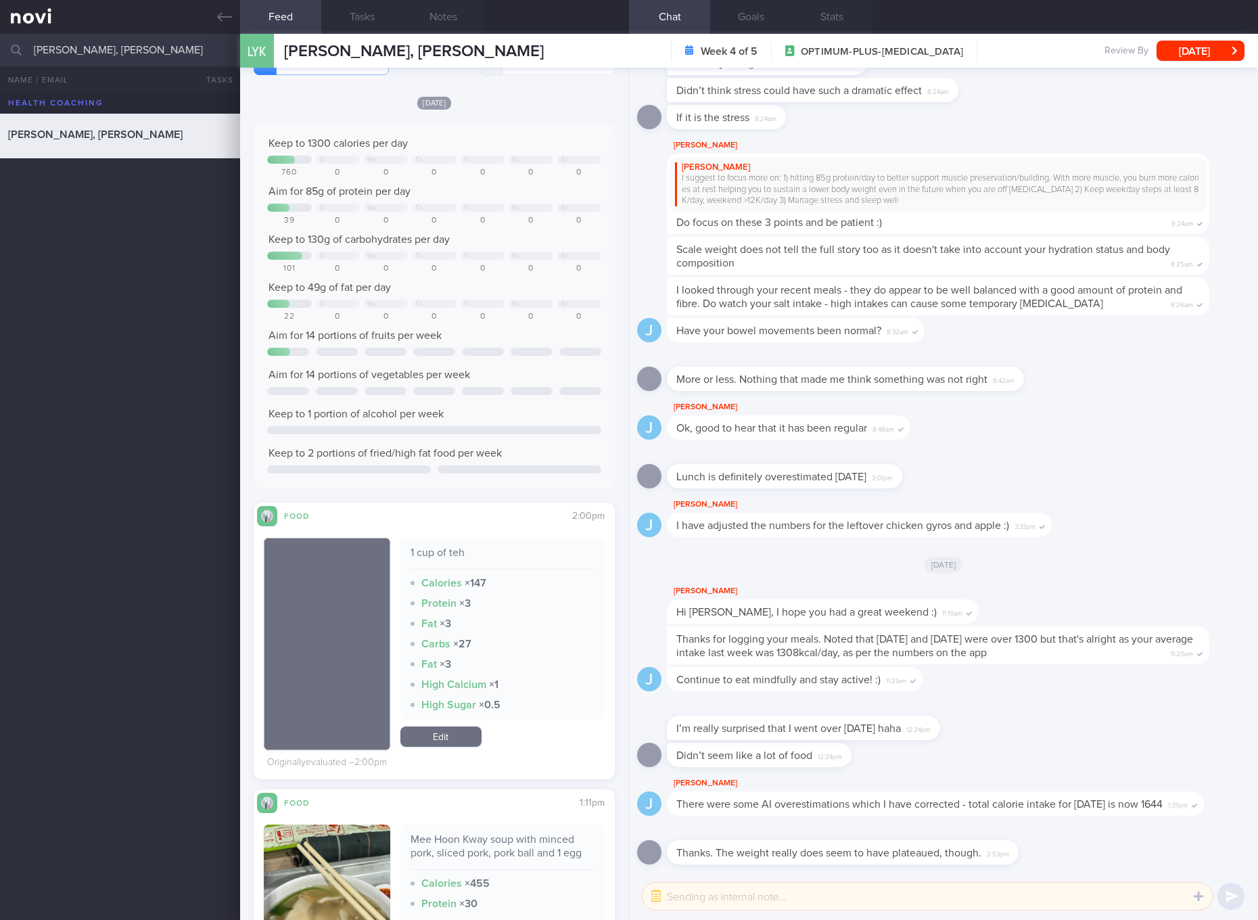
scroll to position [0, 0]
